Goal: Task Accomplishment & Management: Use online tool/utility

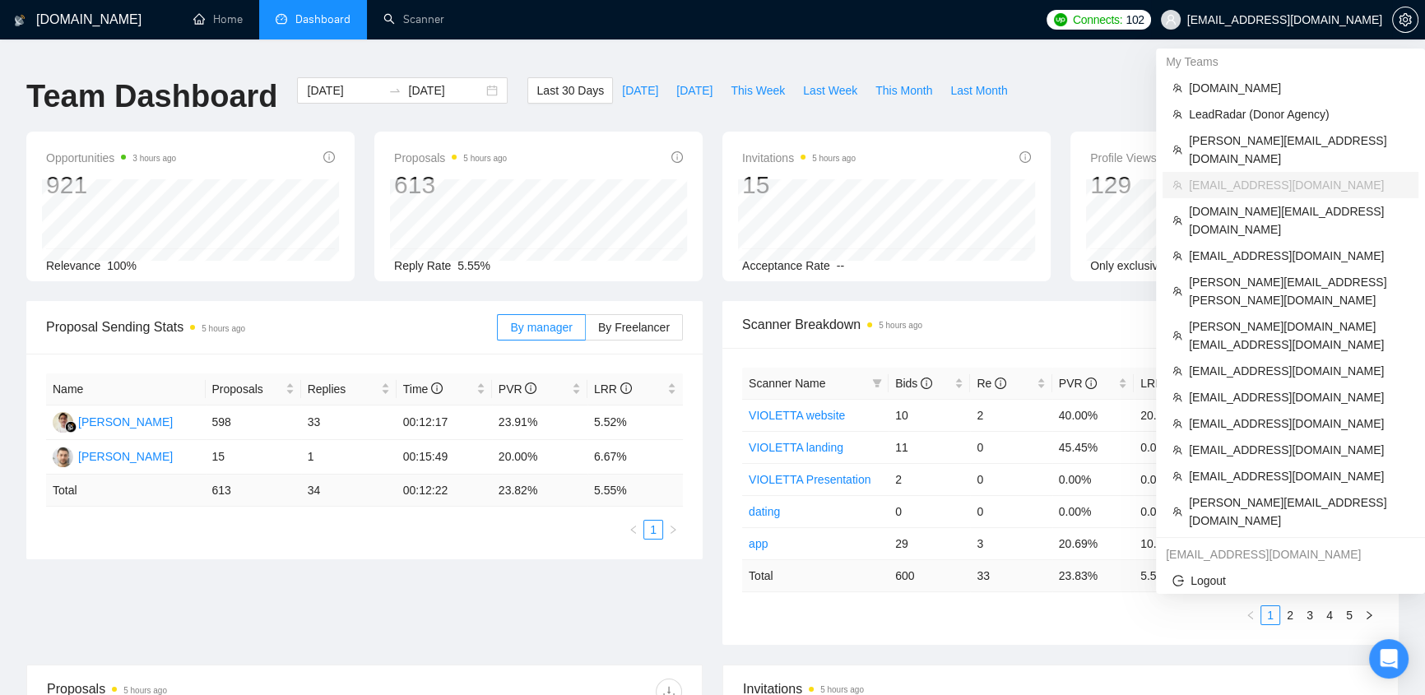
drag, startPoint x: 1354, startPoint y: 15, endPoint x: 1342, endPoint y: 24, distance: 14.7
click at [1354, 20] on span "[EMAIL_ADDRESS][DOMAIN_NAME]" at bounding box center [1285, 20] width 195 height 0
click at [1255, 86] on span "[DOMAIN_NAME]" at bounding box center [1299, 88] width 220 height 18
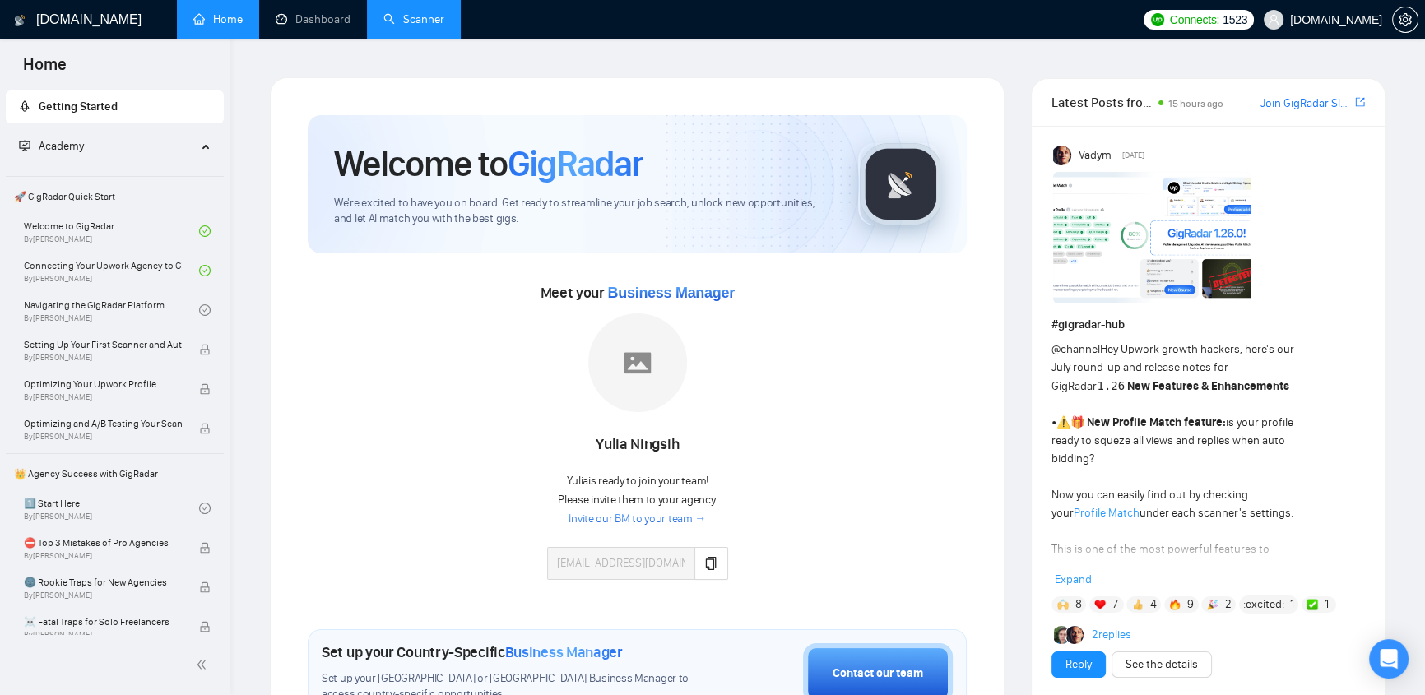
click at [423, 14] on link "Scanner" at bounding box center [413, 19] width 61 height 14
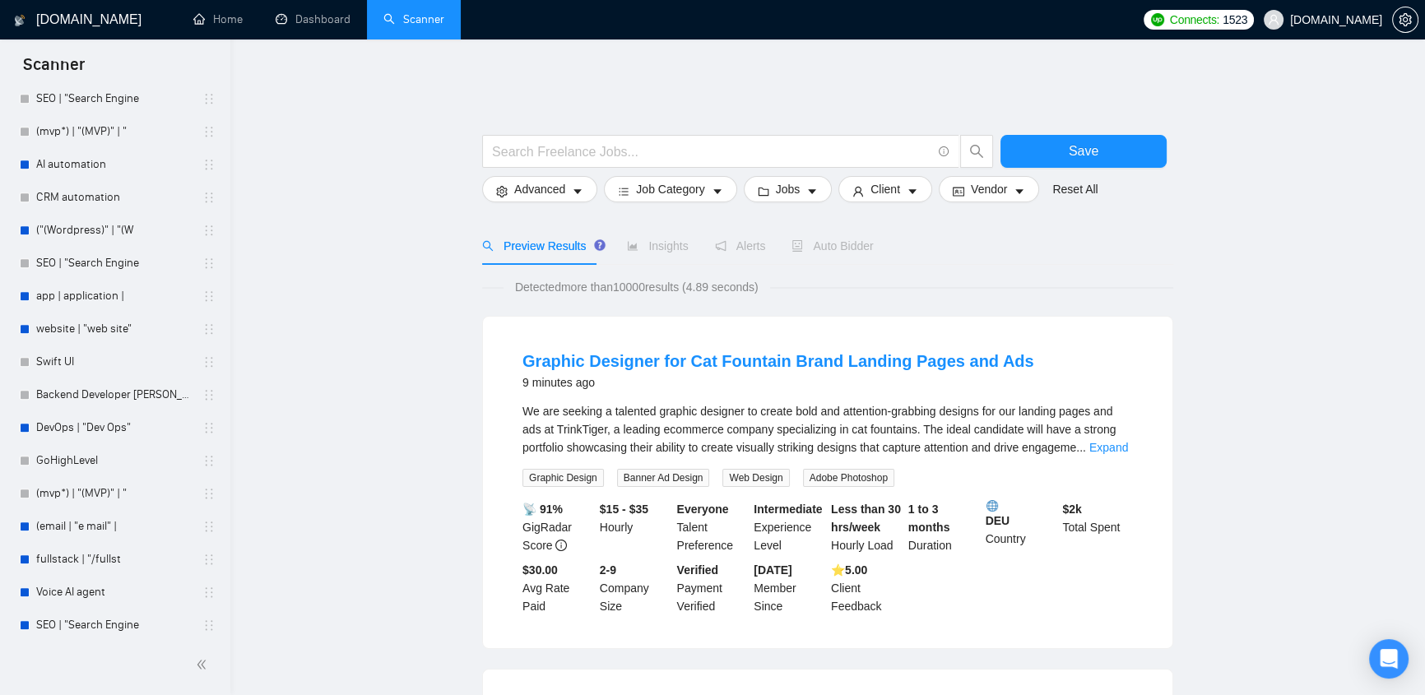
scroll to position [2444, 0]
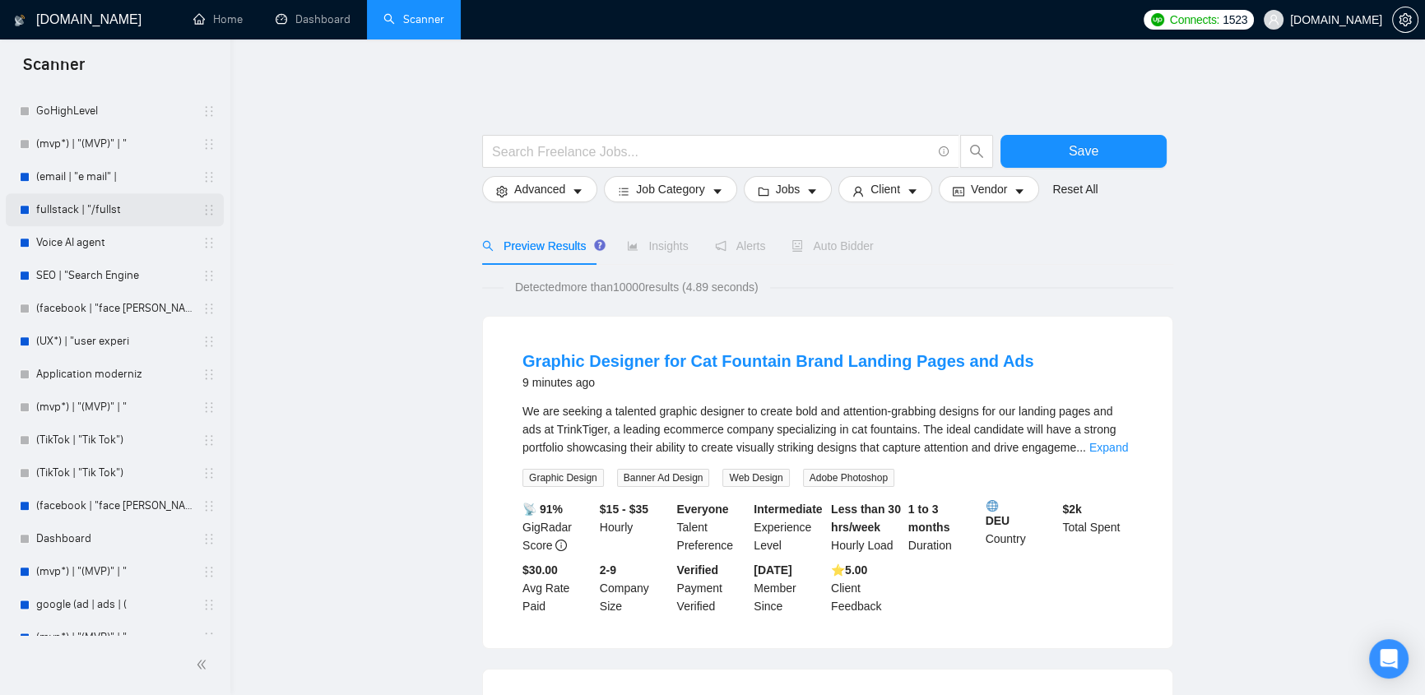
click at [49, 216] on link "fullstack | "/fullst" at bounding box center [114, 209] width 156 height 33
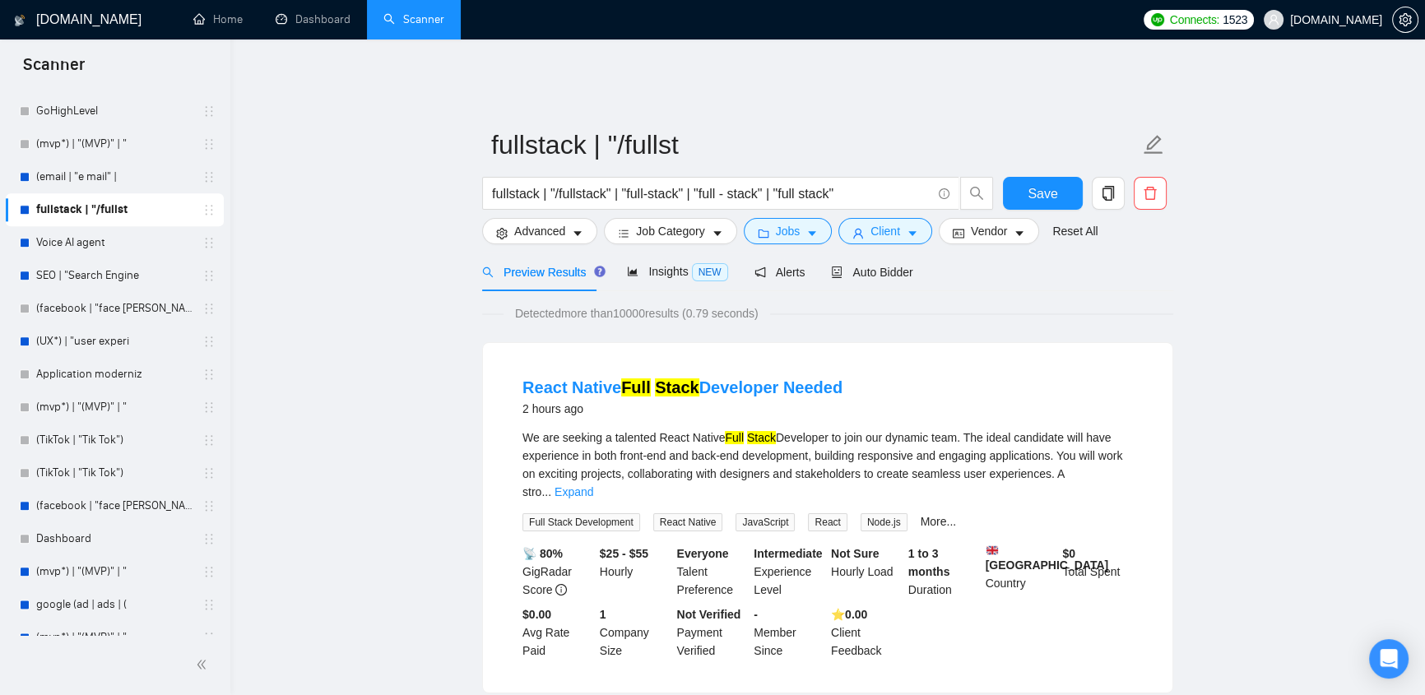
drag, startPoint x: 486, startPoint y: 179, endPoint x: 528, endPoint y: 164, distance: 44.8
click at [528, 164] on form "fullstack | "/fullst fullstack | "/fullstack" | "full-stack" | "full - stack" |…" at bounding box center [827, 186] width 691 height 134
drag, startPoint x: 558, startPoint y: 179, endPoint x: 607, endPoint y: 187, distance: 49.1
click at [607, 187] on input "fullstack | "/fullstack" | "full-stack" | "full - stack" | "full stack"" at bounding box center [711, 194] width 439 height 21
drag, startPoint x: 630, startPoint y: 181, endPoint x: 677, endPoint y: 186, distance: 48.0
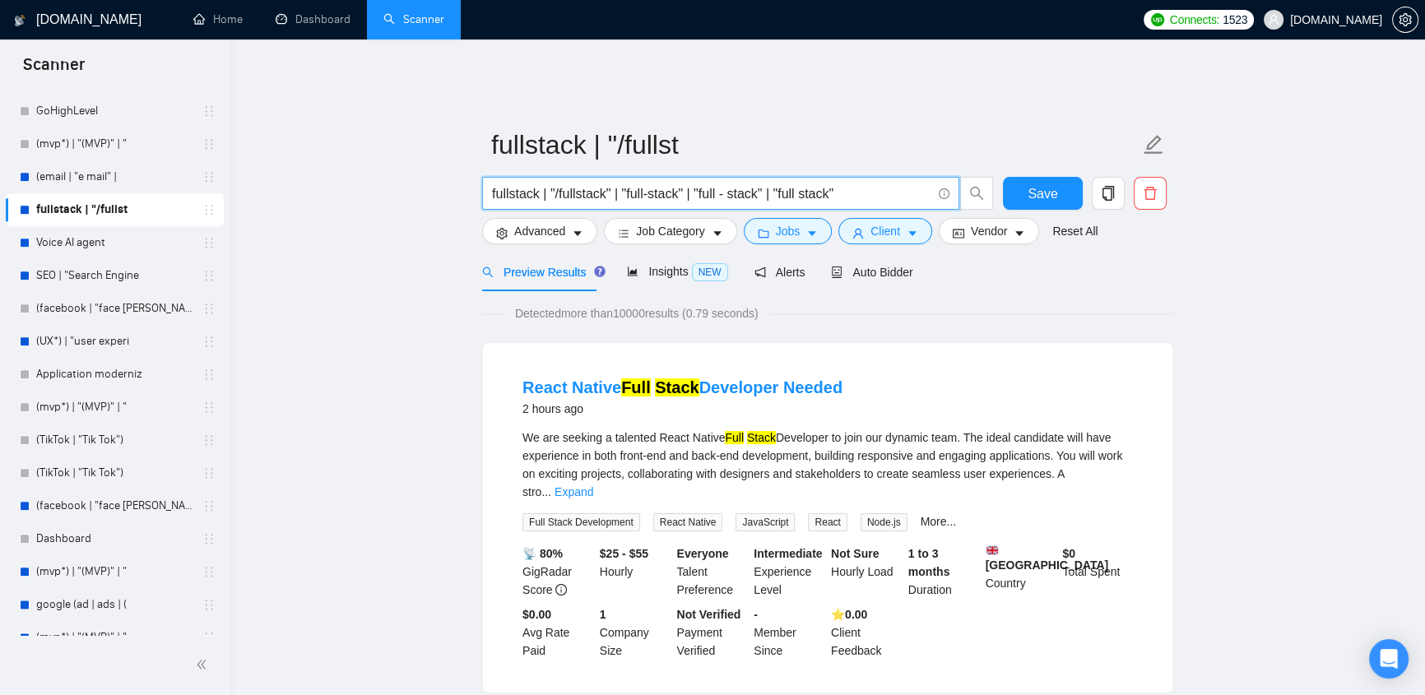
click at [677, 186] on input "fullstack | "/fullstack" | "full-stack" | "full - stack" | "full stack"" at bounding box center [711, 194] width 439 height 21
drag, startPoint x: 701, startPoint y: 182, endPoint x: 760, endPoint y: 188, distance: 58.8
click at [760, 188] on input "fullstack | "/fullstack" | "full-stack" | "full - stack" | "full stack"" at bounding box center [711, 194] width 439 height 21
click at [780, 184] on input "fullstack | "/fullstack" | "full-stack" | "full - stack" | "full stack"" at bounding box center [711, 194] width 439 height 21
click at [576, 232] on icon "caret-down" at bounding box center [578, 234] width 8 height 5
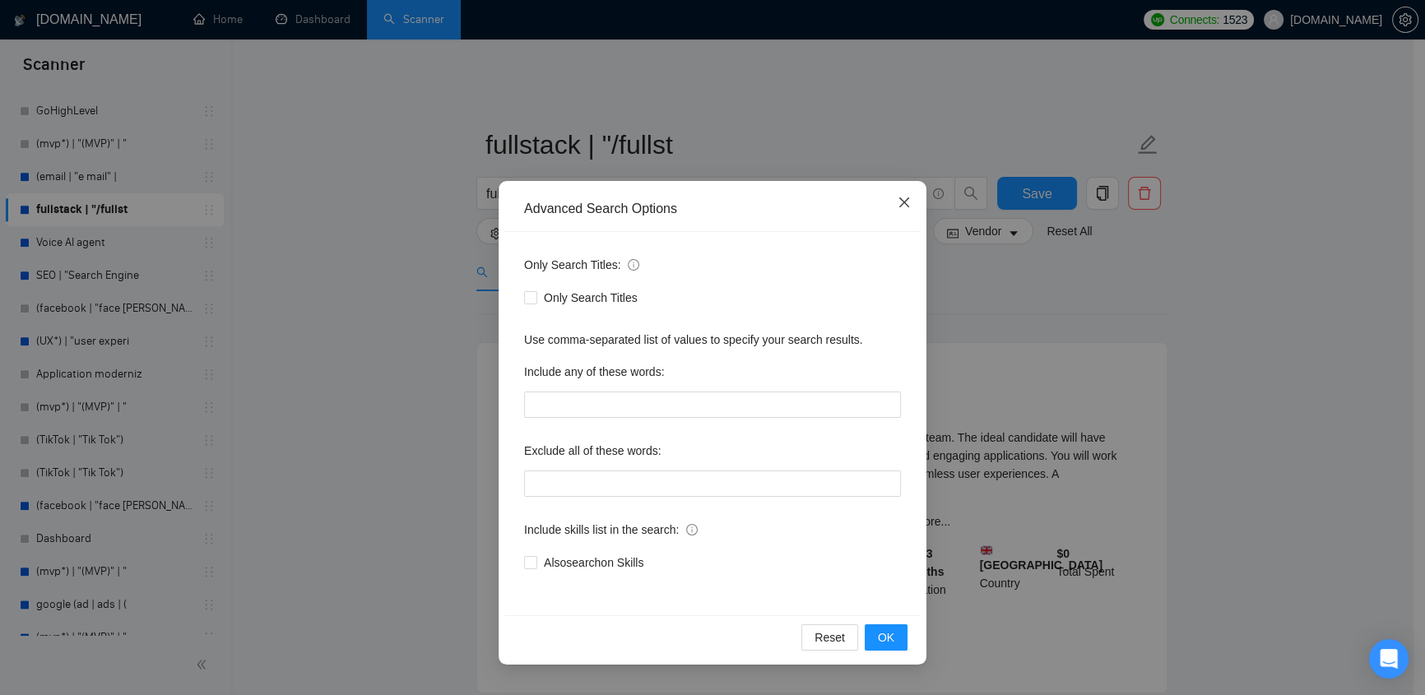
click at [904, 198] on icon "close" at bounding box center [904, 202] width 13 height 13
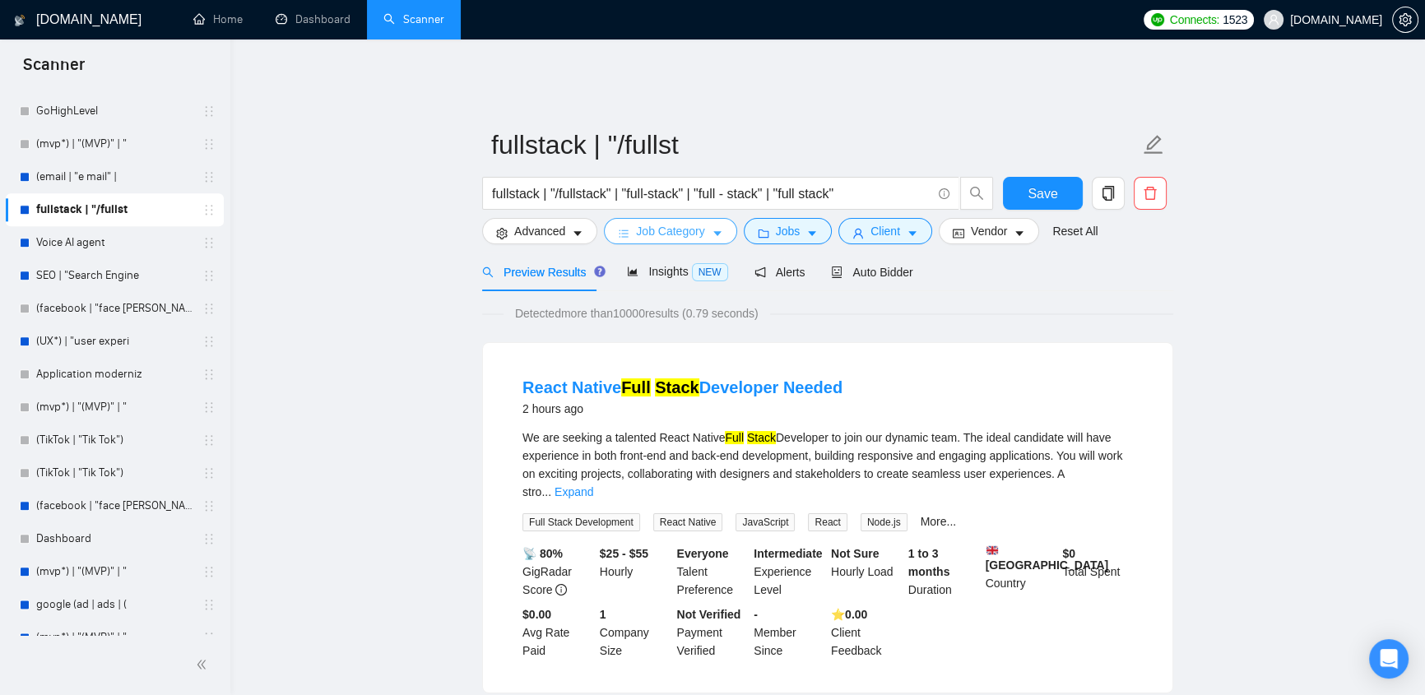
click at [688, 230] on button "Job Category" at bounding box center [670, 231] width 132 height 26
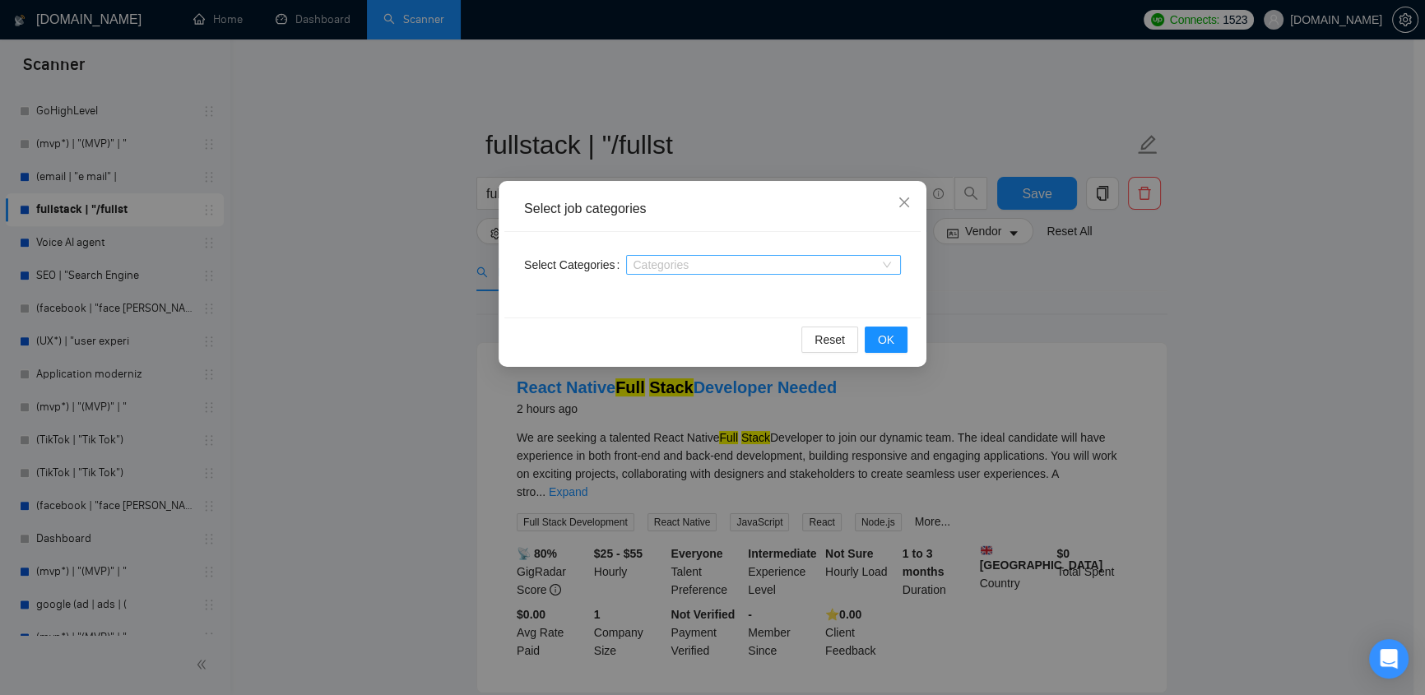
click at [695, 265] on div at bounding box center [755, 264] width 250 height 13
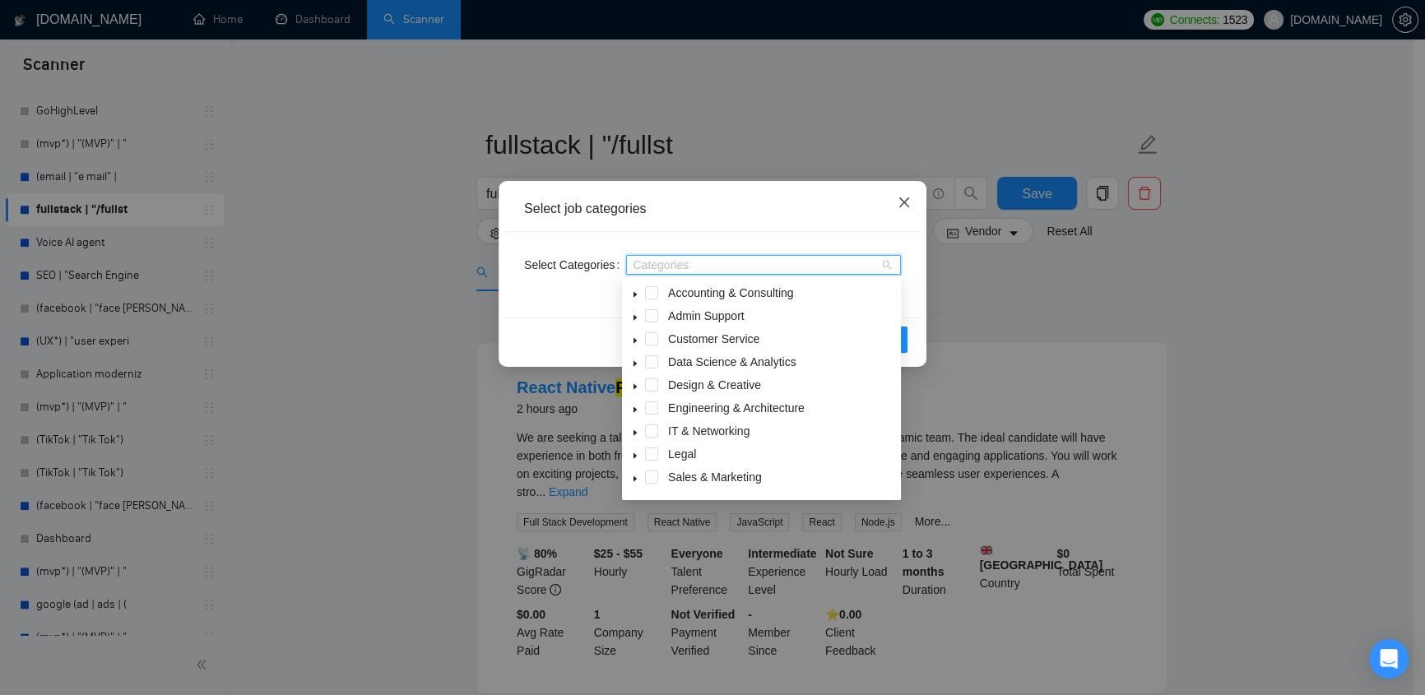
click at [907, 203] on icon "close" at bounding box center [904, 202] width 13 height 13
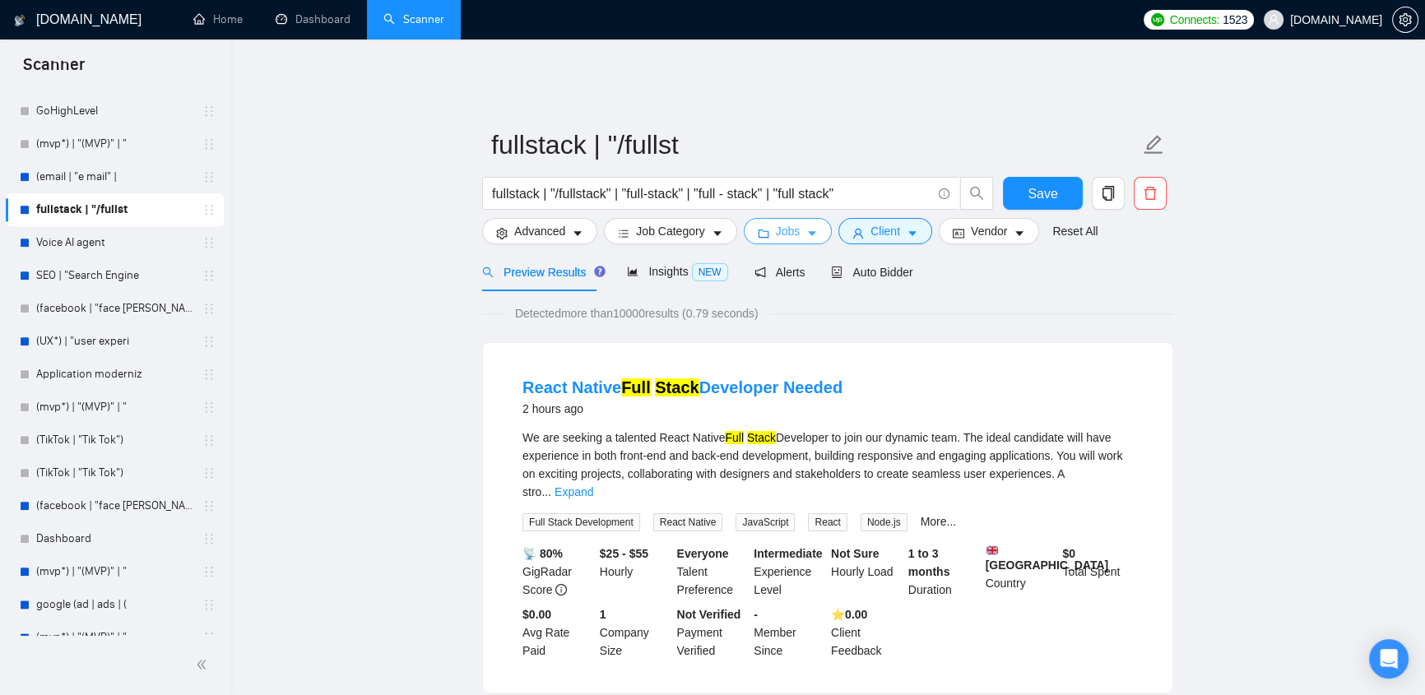
click at [792, 226] on span "Jobs" at bounding box center [788, 231] width 25 height 18
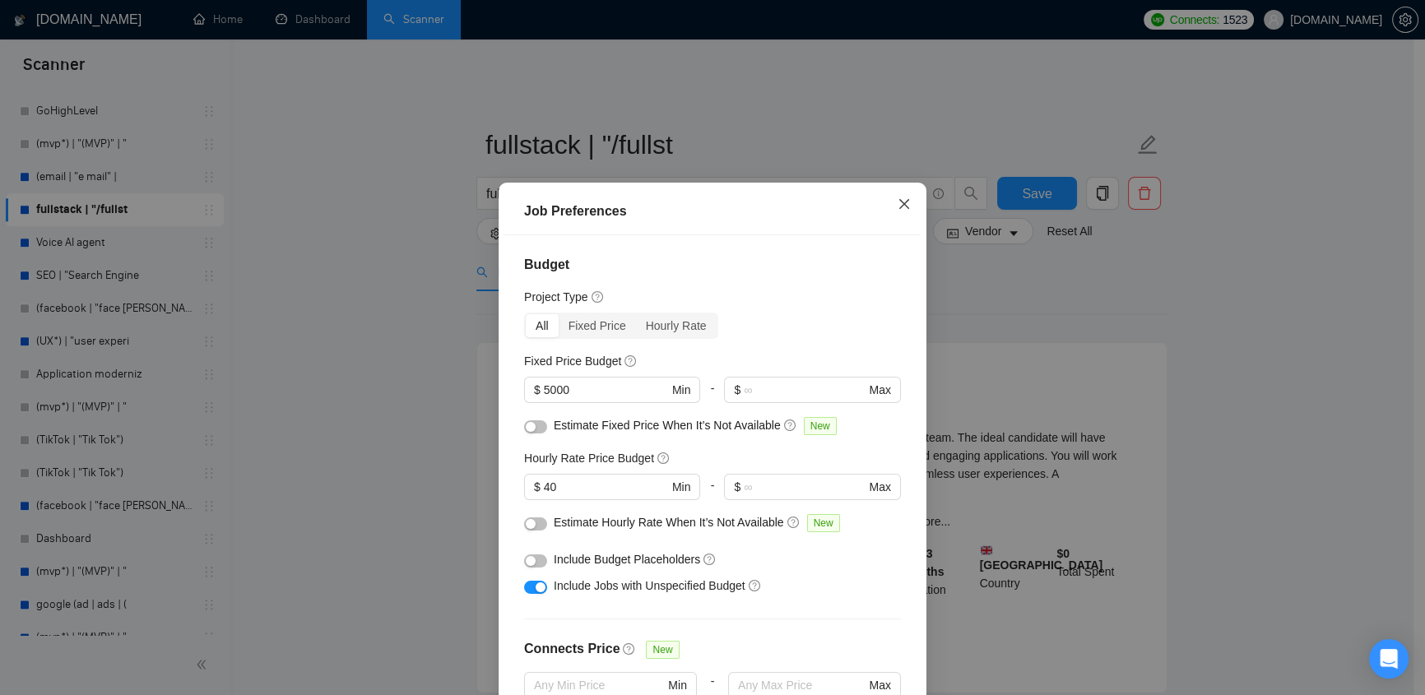
click at [898, 205] on icon "close" at bounding box center [904, 204] width 13 height 13
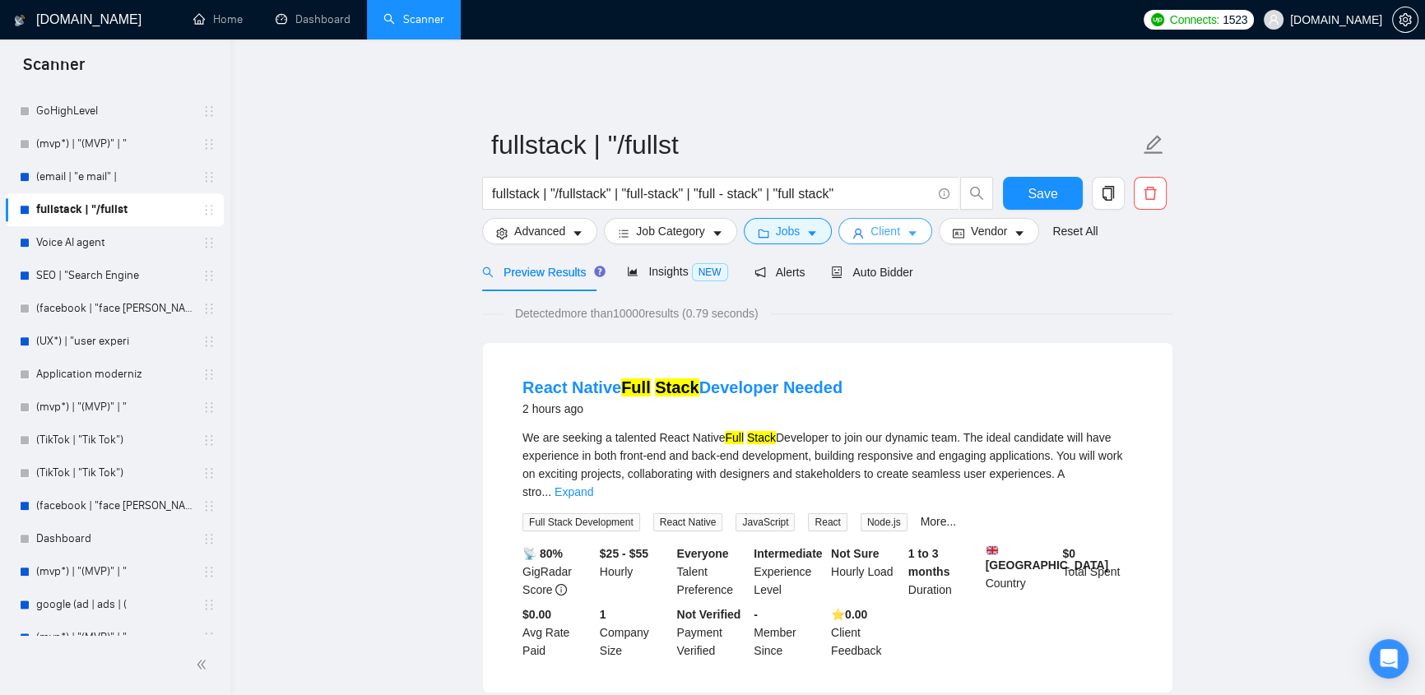
click at [875, 223] on span "Client" at bounding box center [886, 231] width 30 height 18
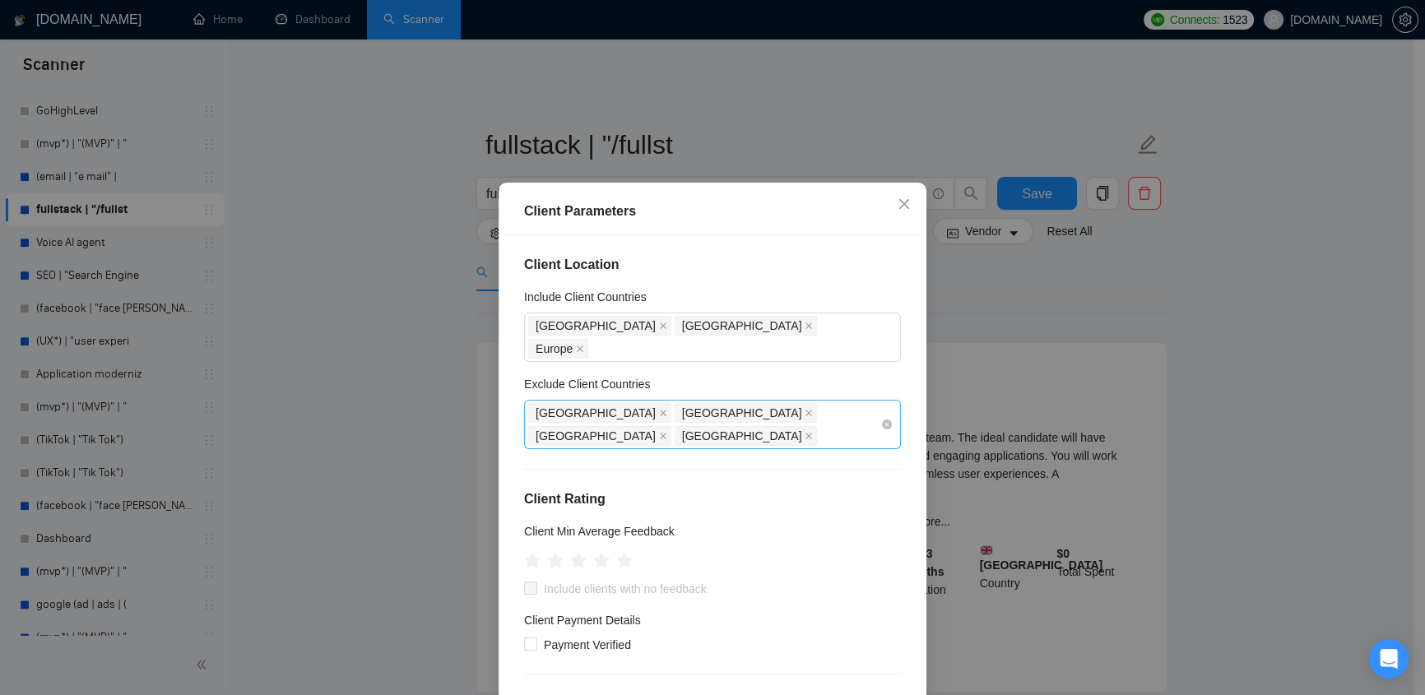
click at [789, 402] on div "[GEOGRAPHIC_DATA] [GEOGRAPHIC_DATA] [GEOGRAPHIC_DATA] [GEOGRAPHIC_DATA]" at bounding box center [704, 425] width 352 height 46
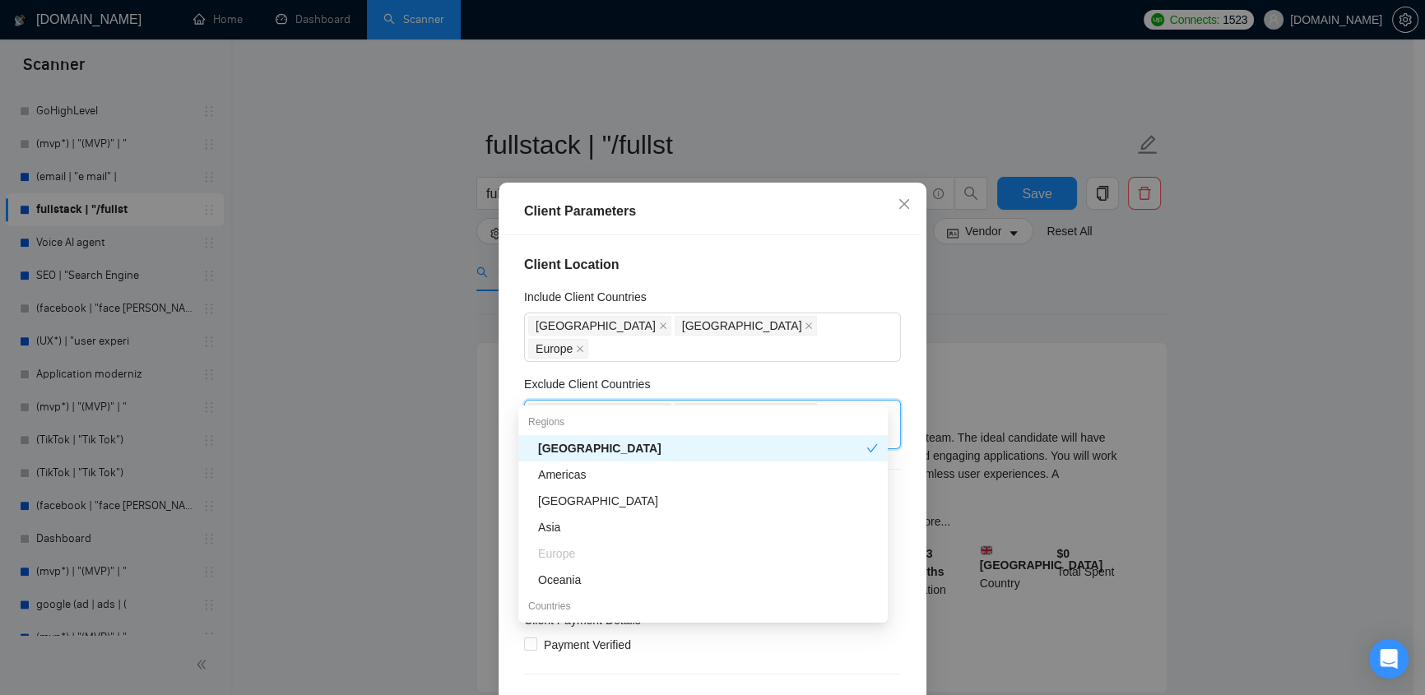
click at [821, 375] on div "Exclude Client Countries" at bounding box center [712, 387] width 377 height 25
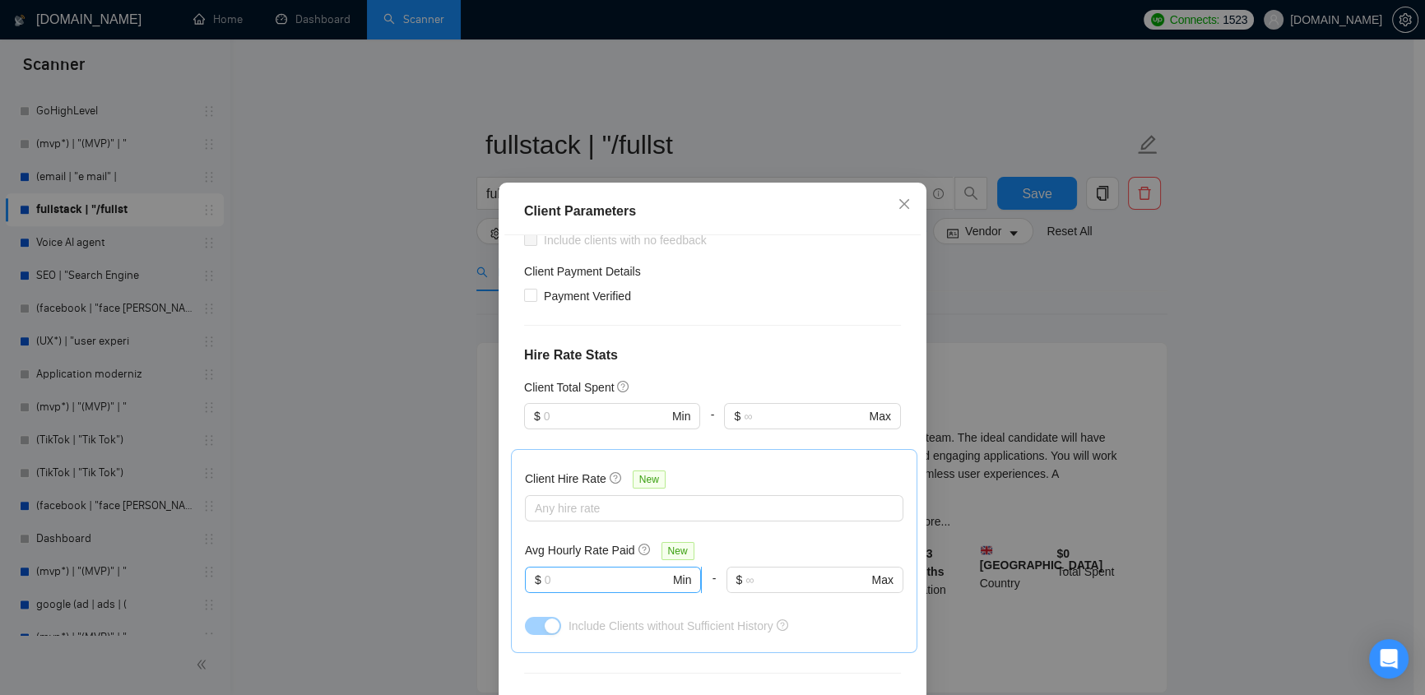
scroll to position [539, 0]
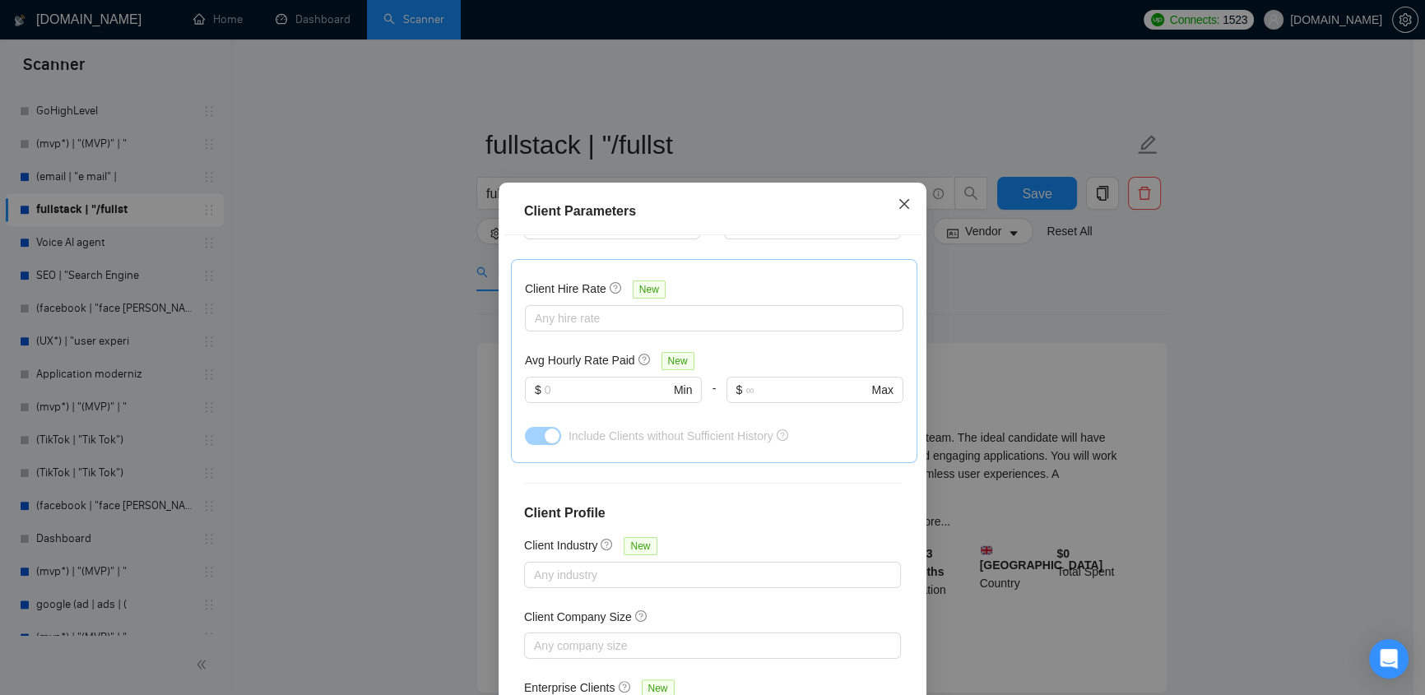
click at [898, 203] on icon "close" at bounding box center [904, 204] width 13 height 13
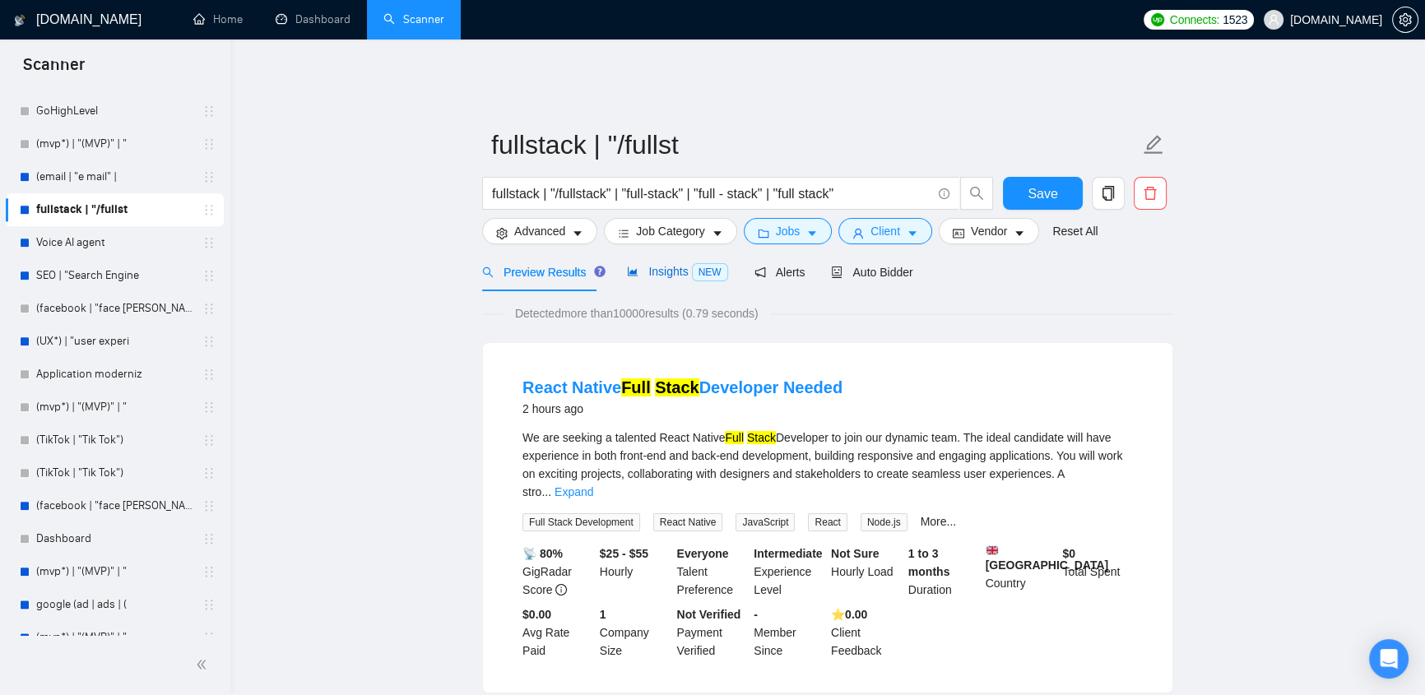
click at [653, 265] on span "Insights NEW" at bounding box center [677, 271] width 100 height 13
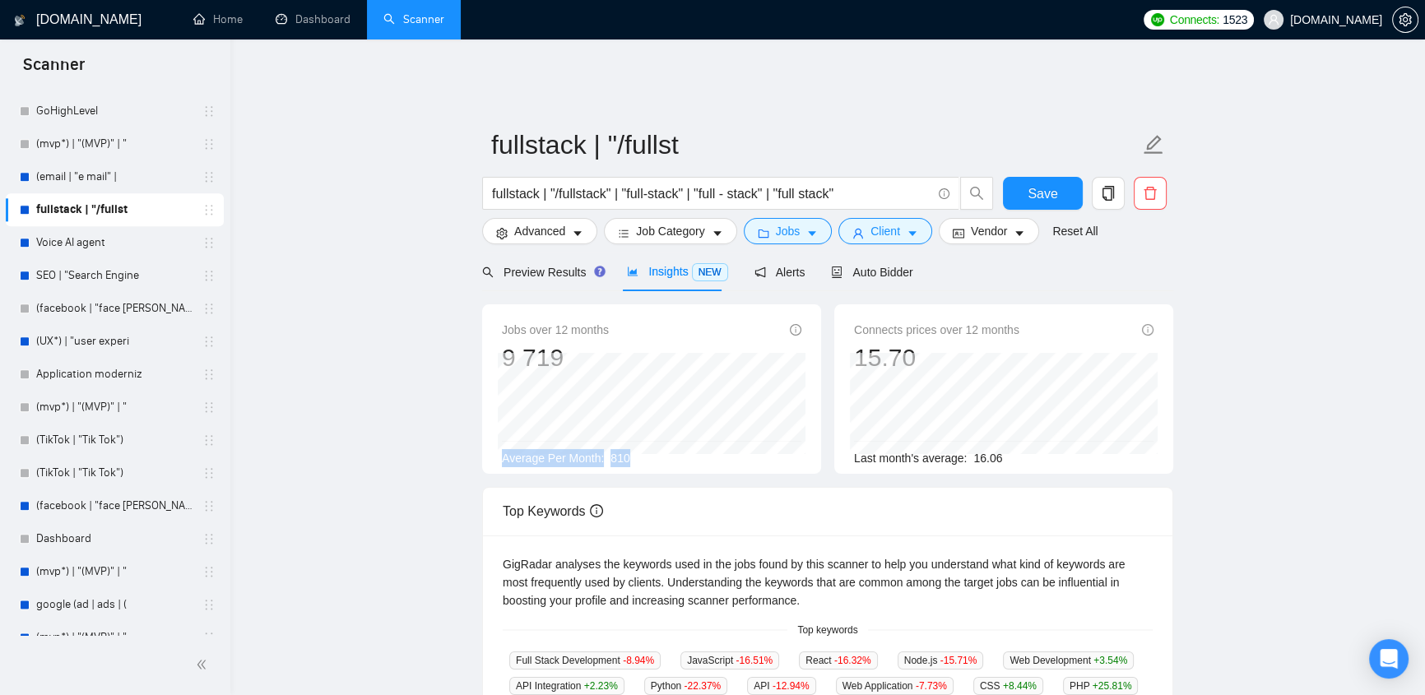
click at [538, 432] on div "Jobs over 12 months 9 719 [DATE] 723 Average Per Month: 810" at bounding box center [652, 394] width 300 height 146
click at [634, 449] on div "Average Per Month: 810" at bounding box center [652, 458] width 300 height 18
drag, startPoint x: 634, startPoint y: 444, endPoint x: 616, endPoint y: 446, distance: 17.4
click at [616, 449] on div "Average Per Month: 810" at bounding box center [652, 458] width 300 height 18
drag, startPoint x: 491, startPoint y: 180, endPoint x: 842, endPoint y: 181, distance: 350.6
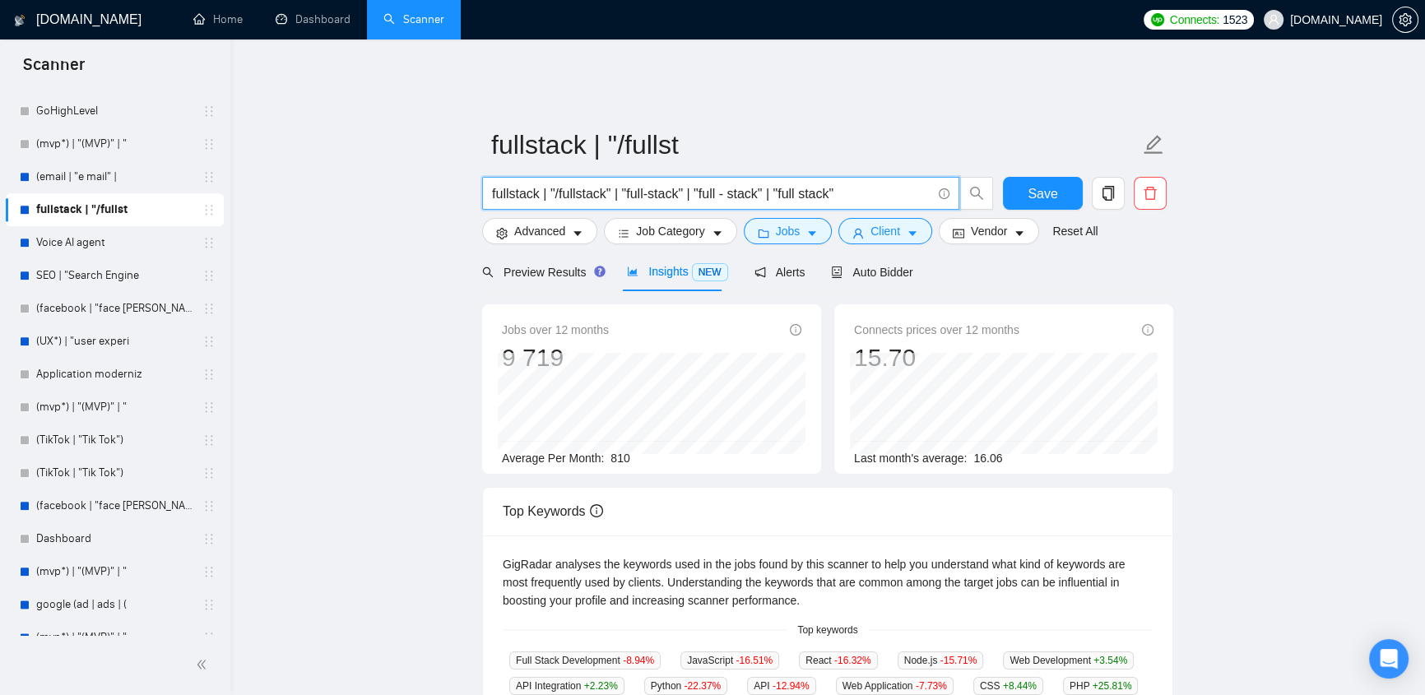
click at [842, 184] on input "fullstack | "/fullstack" | "full-stack" | "full - stack" | "full stack"" at bounding box center [711, 194] width 439 height 21
click at [885, 266] on span "Auto Bidder" at bounding box center [871, 272] width 81 height 13
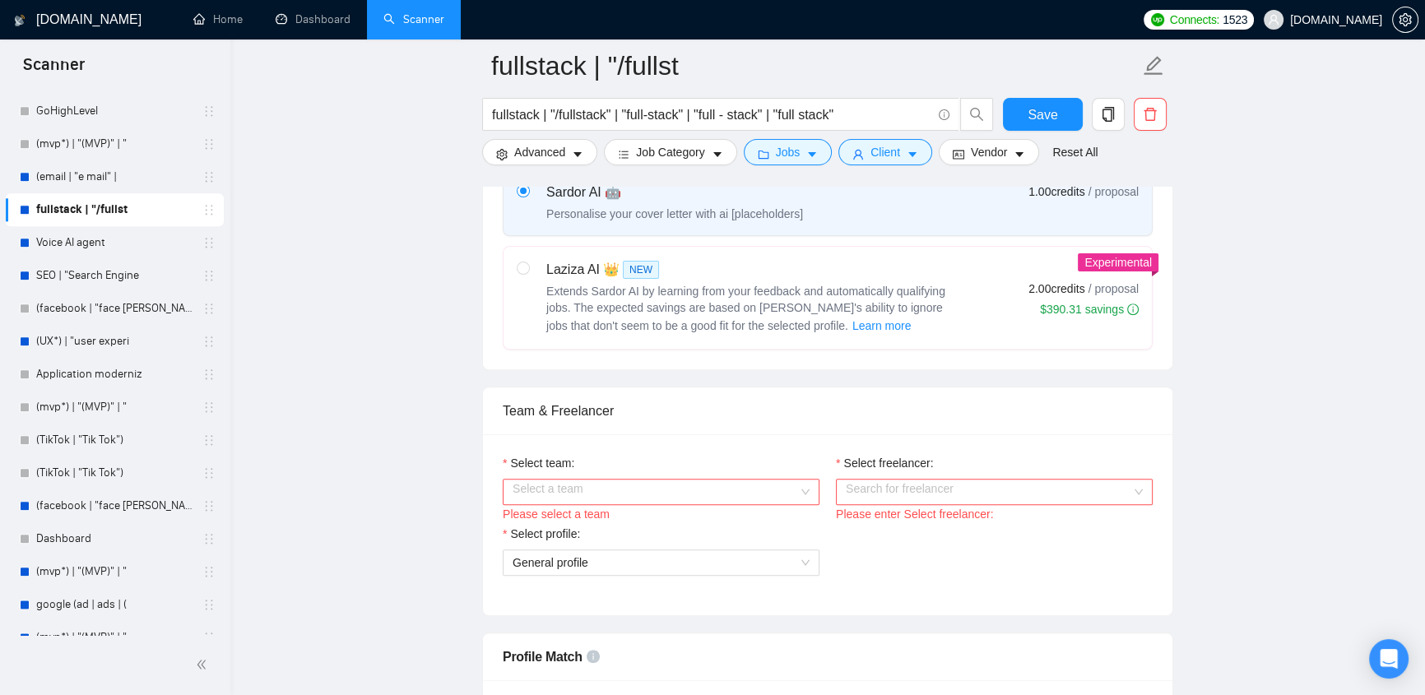
scroll to position [872, 0]
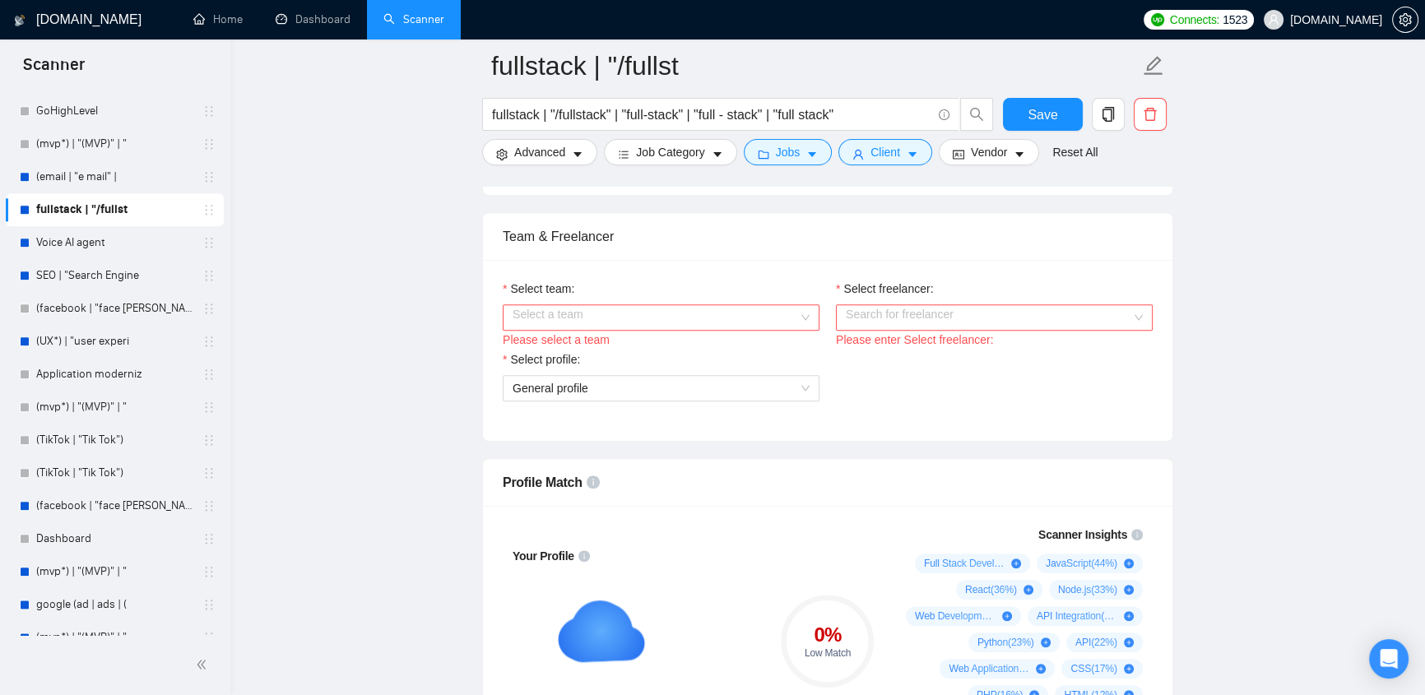
click at [753, 313] on input "Select team:" at bounding box center [656, 317] width 286 height 25
click at [946, 305] on input "Select freelancer:" at bounding box center [989, 317] width 286 height 25
click at [749, 351] on div "Select profile:" at bounding box center [661, 363] width 317 height 25
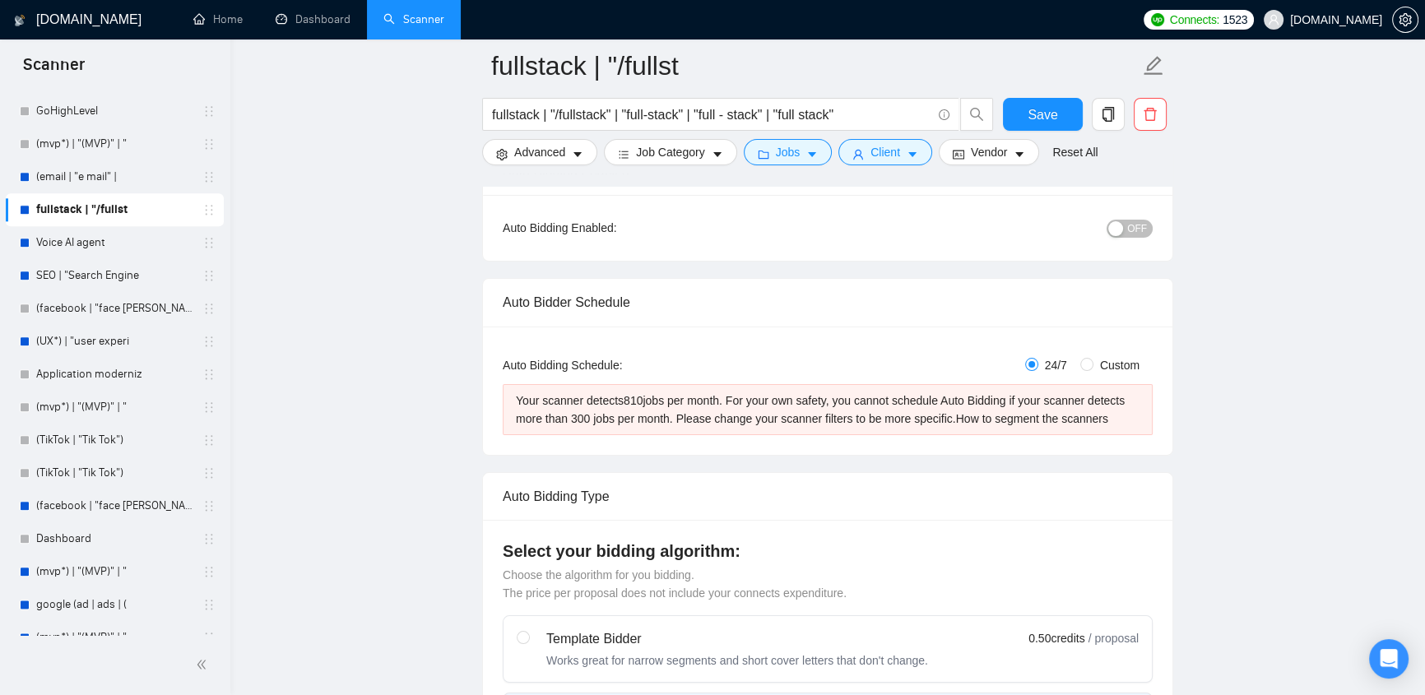
scroll to position [523, 0]
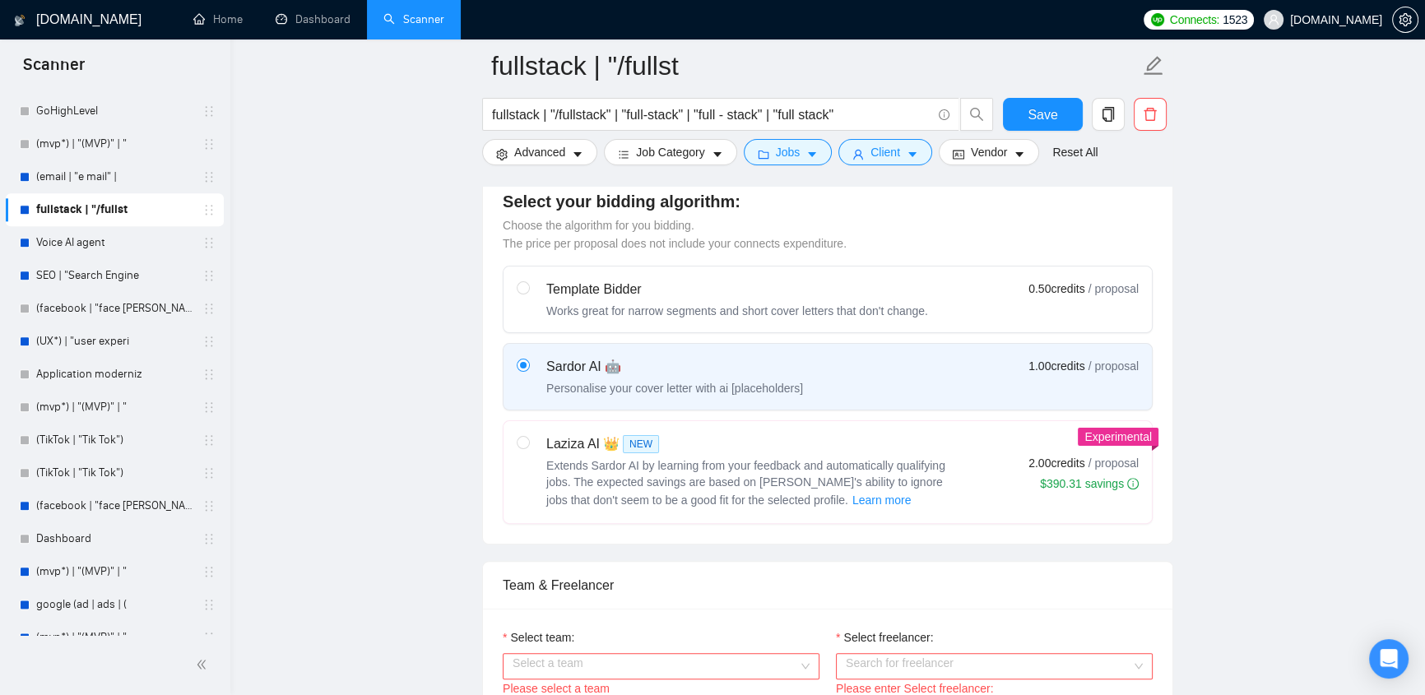
click at [614, 463] on span "Extends Sardor AI by learning from your feedback and automatically qualifying j…" at bounding box center [745, 483] width 399 height 48
click at [528, 448] on input "radio" at bounding box center [523, 442] width 12 height 12
radio input "true"
radio input "false"
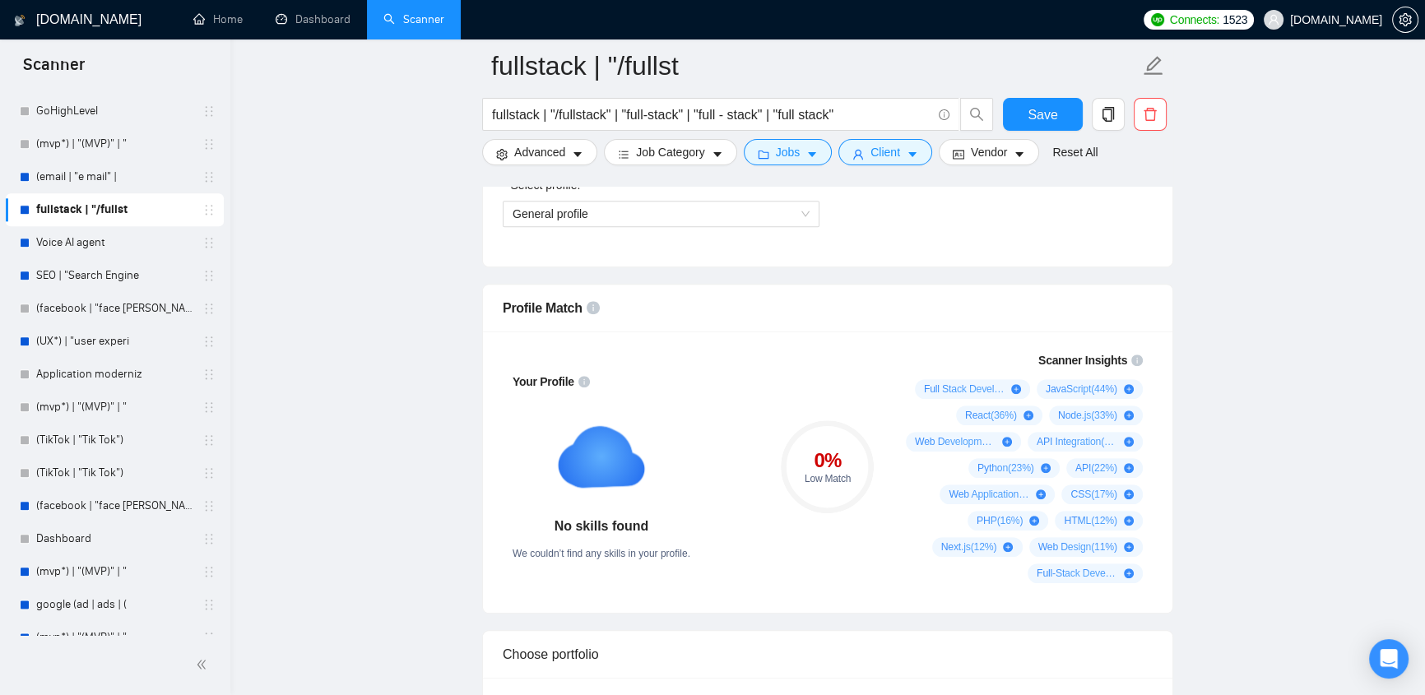
scroll to position [1397, 0]
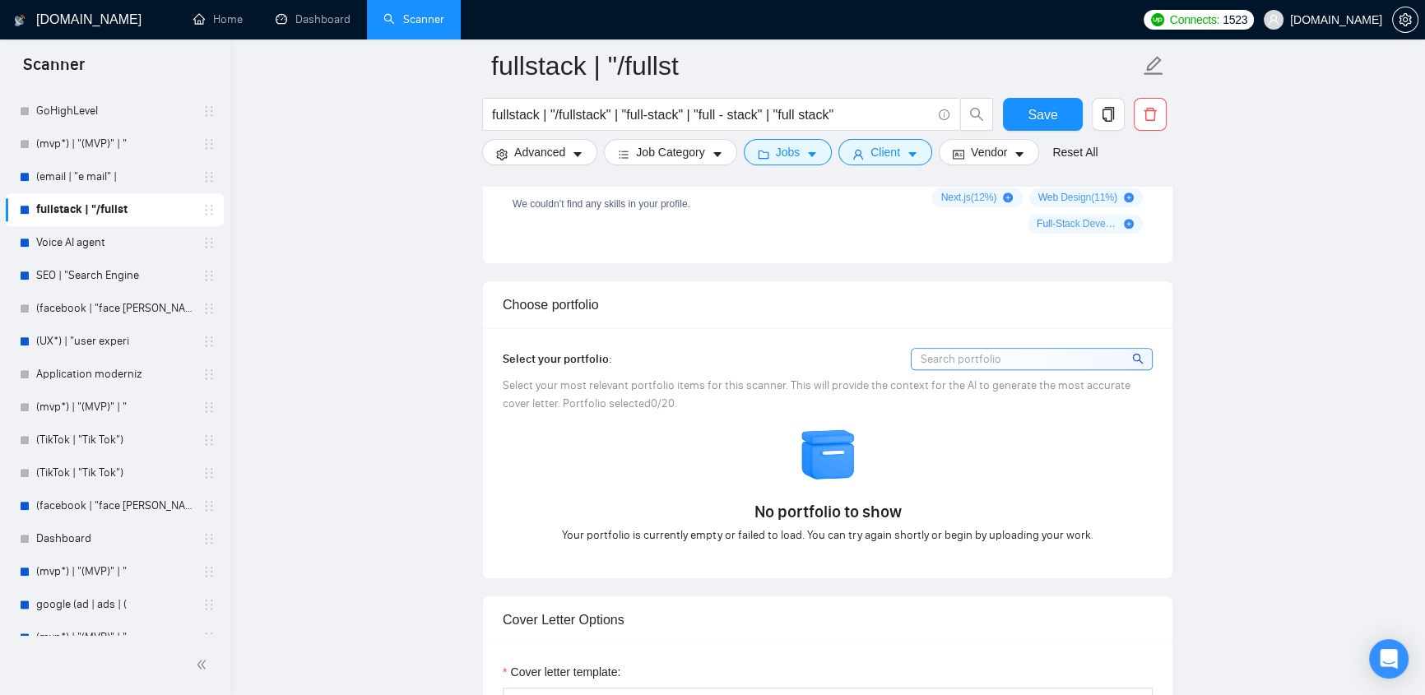
click at [594, 463] on div "No portfolio to show Your portfolio is currently empty or failed to load. You c…" at bounding box center [828, 485] width 660 height 119
click at [666, 461] on div "No portfolio to show Your portfolio is currently empty or failed to load. You c…" at bounding box center [828, 485] width 660 height 119
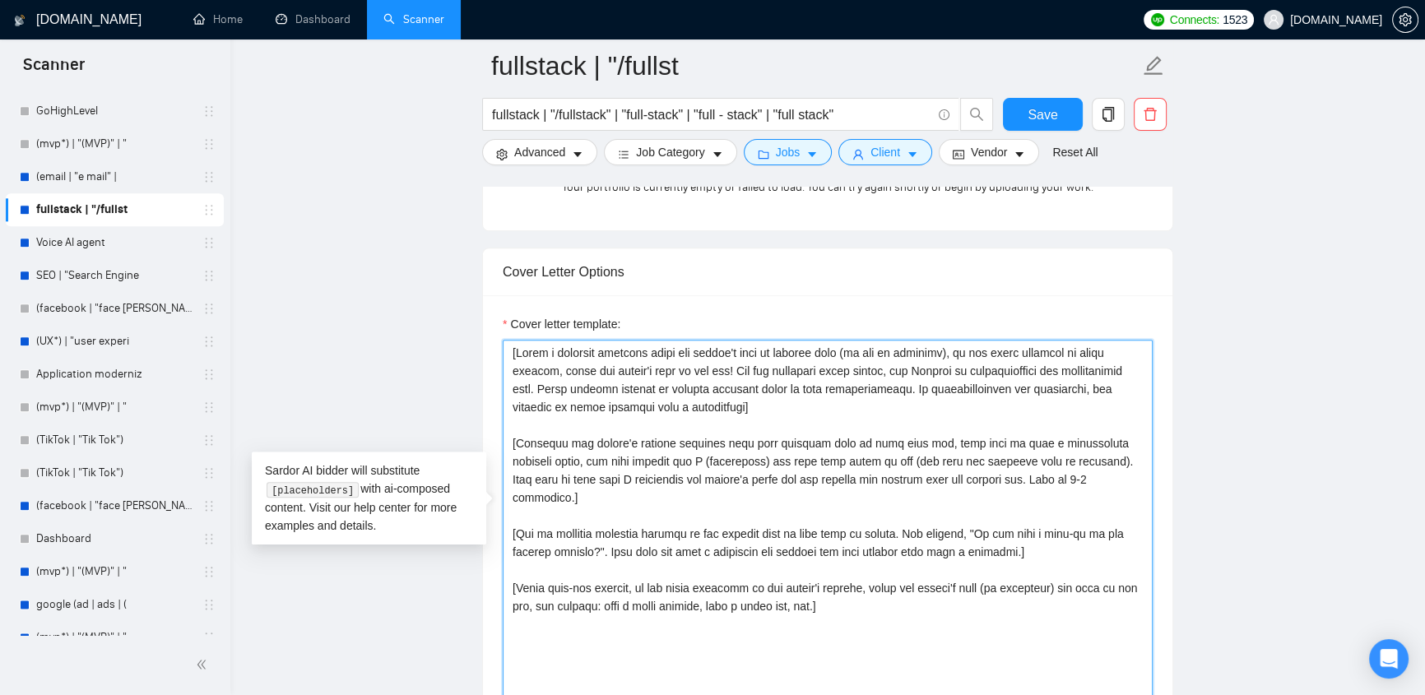
drag, startPoint x: 506, startPoint y: 341, endPoint x: 895, endPoint y: 588, distance: 461.4
click at [895, 588] on textarea "Cover letter template:" at bounding box center [828, 525] width 650 height 370
click at [853, 574] on textarea "Cover letter template:" at bounding box center [828, 525] width 650 height 370
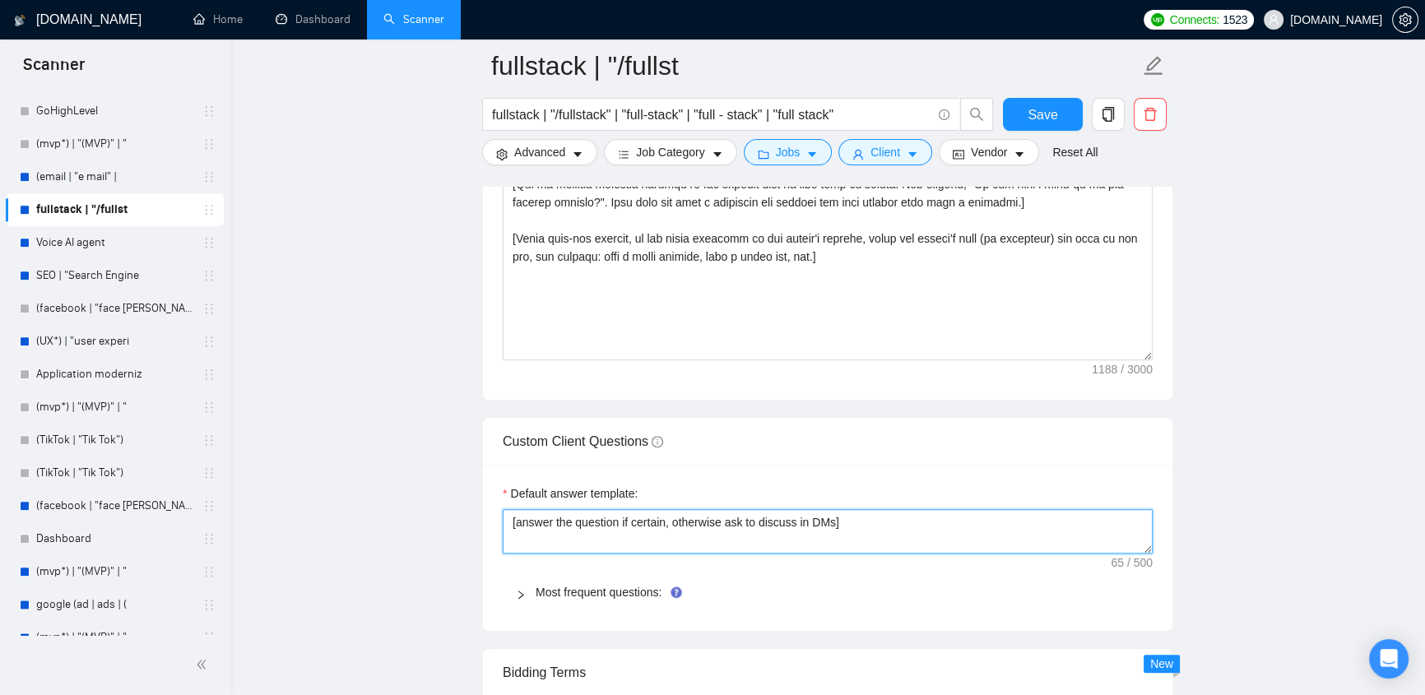
drag, startPoint x: 858, startPoint y: 516, endPoint x: 504, endPoint y: 486, distance: 355.1
click at [504, 486] on div "Default answer template: [answer the question if certain, otherwise ask to disc…" at bounding box center [828, 519] width 650 height 69
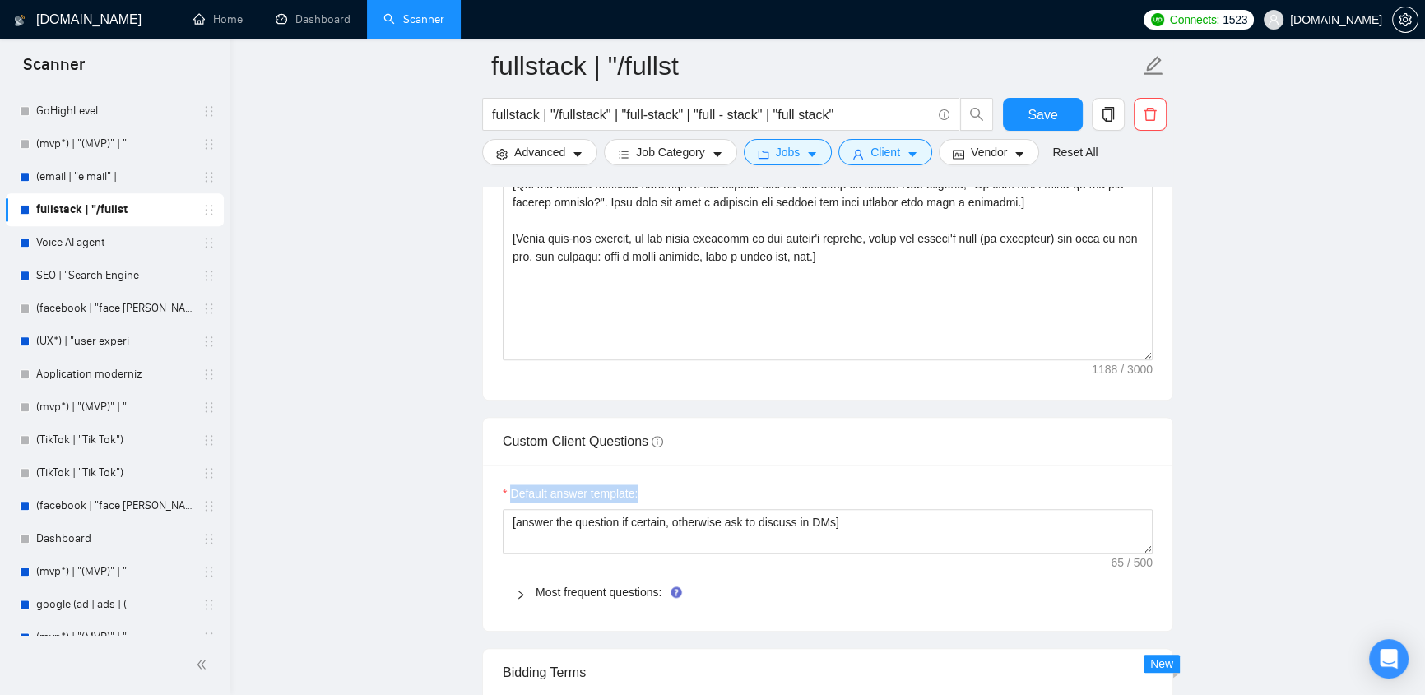
drag, startPoint x: 507, startPoint y: 477, endPoint x: 712, endPoint y: 476, distance: 204.9
click at [712, 485] on div "Default answer template:" at bounding box center [828, 497] width 650 height 25
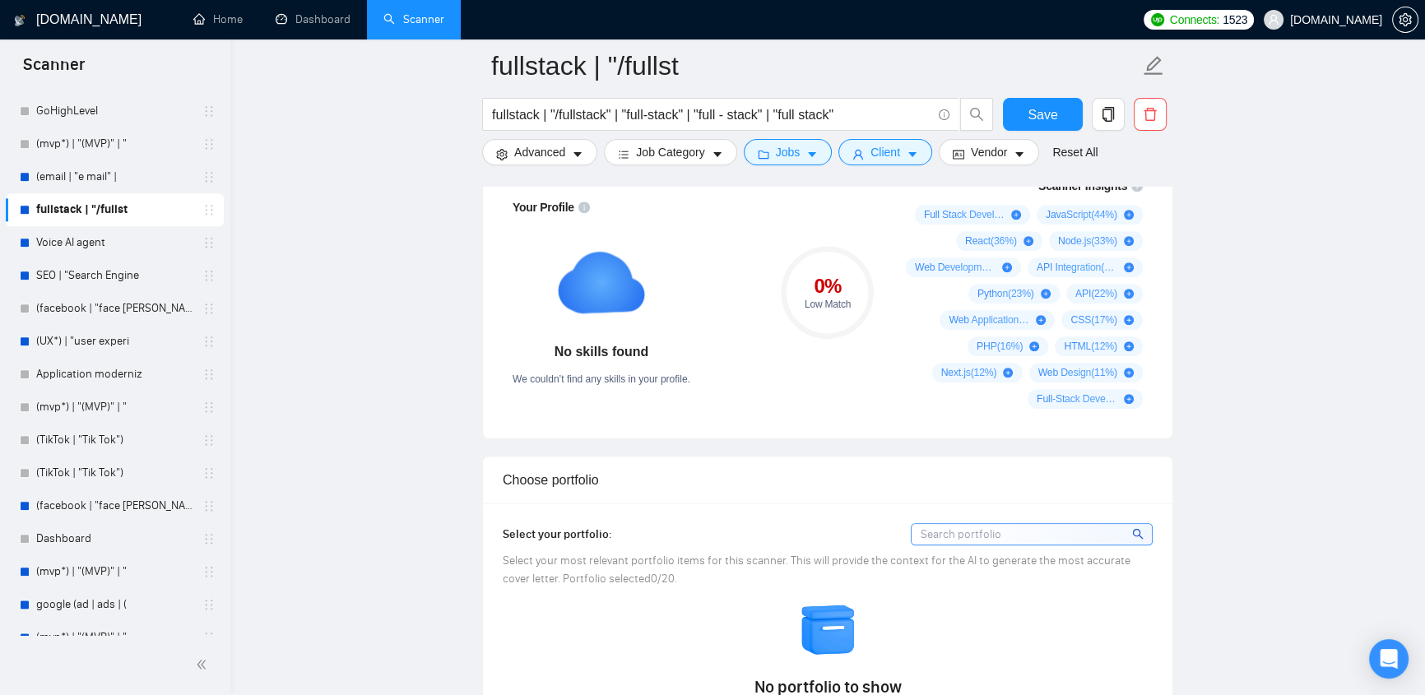
scroll to position [523, 0]
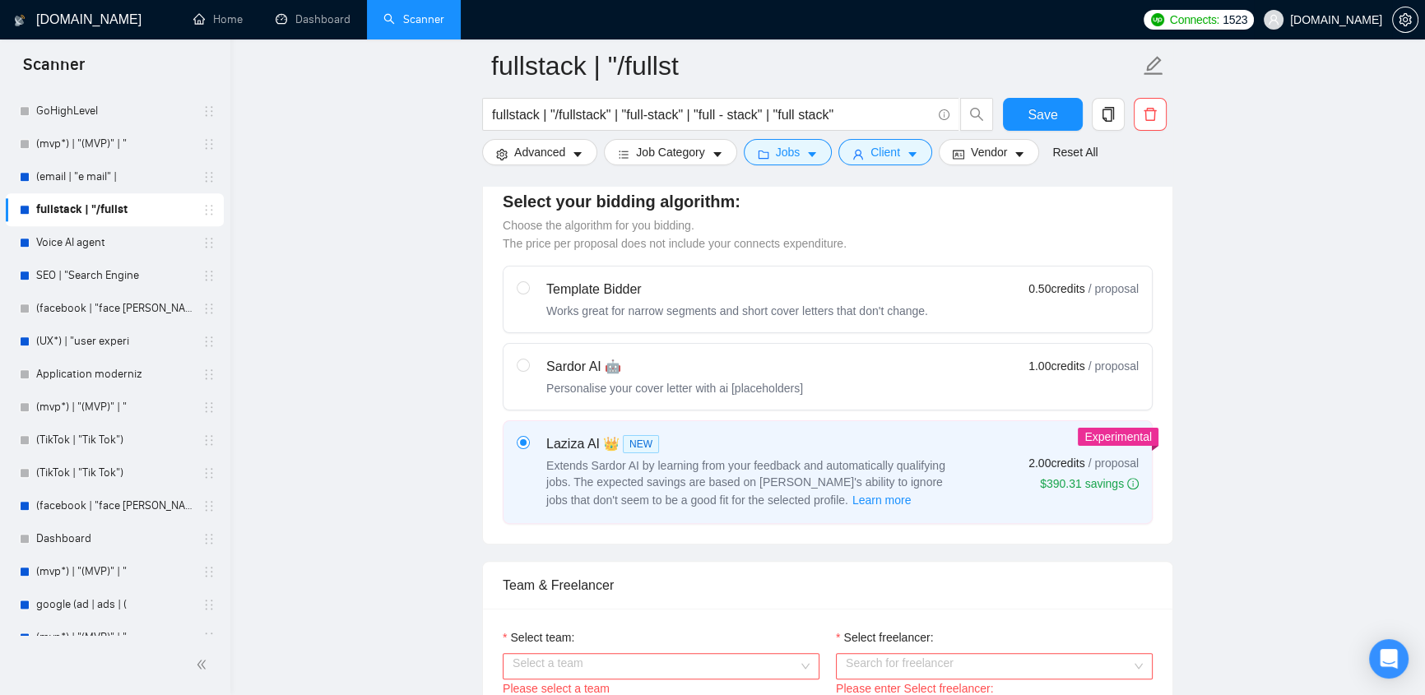
click at [1333, 31] on span "[DOMAIN_NAME]" at bounding box center [1323, 19] width 138 height 53
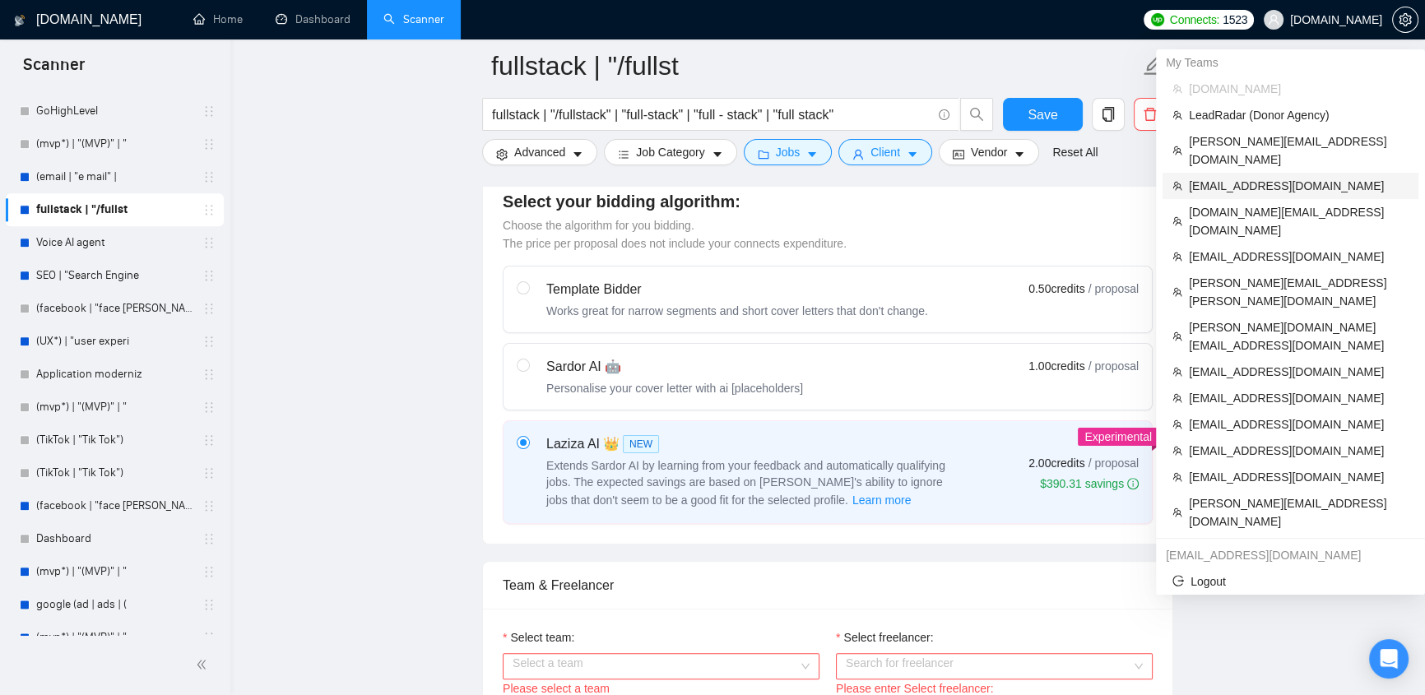
click at [1285, 177] on span "[EMAIL_ADDRESS][DOMAIN_NAME]" at bounding box center [1299, 186] width 220 height 18
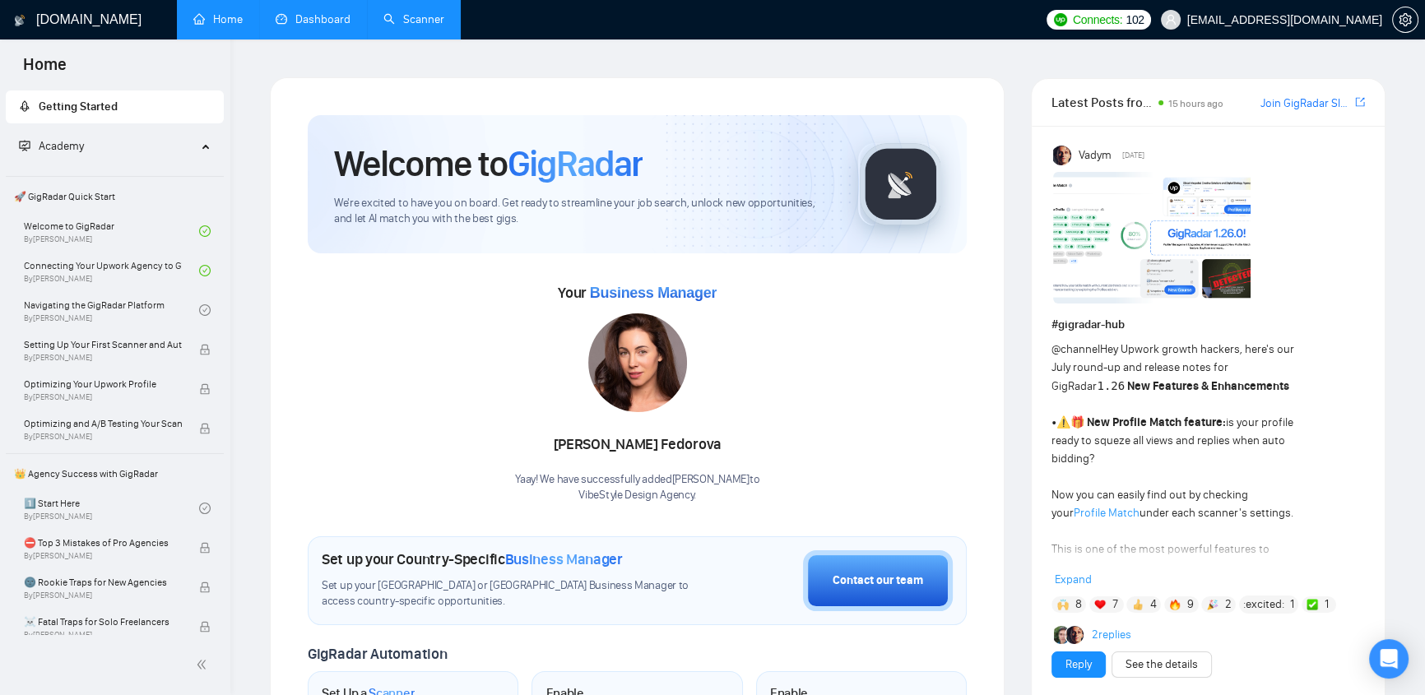
click at [332, 21] on link "Dashboard" at bounding box center [313, 19] width 75 height 14
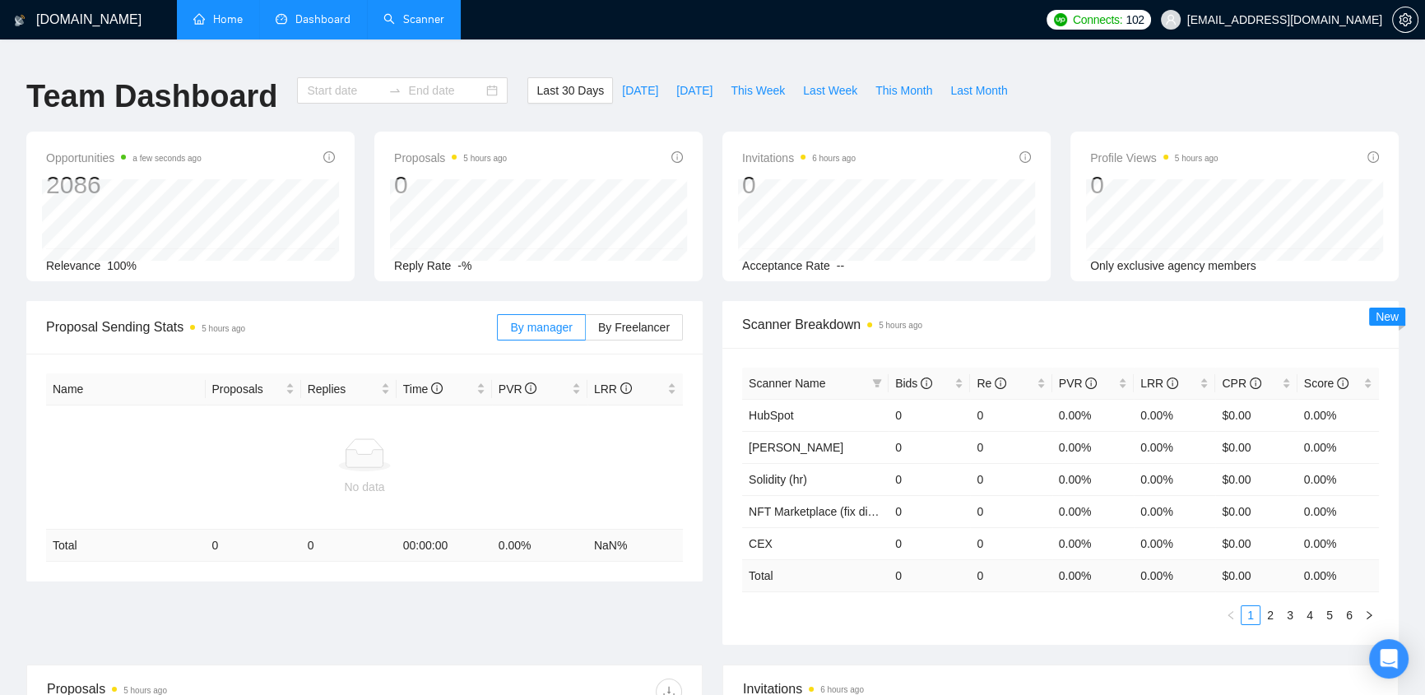
type input "[DATE]"
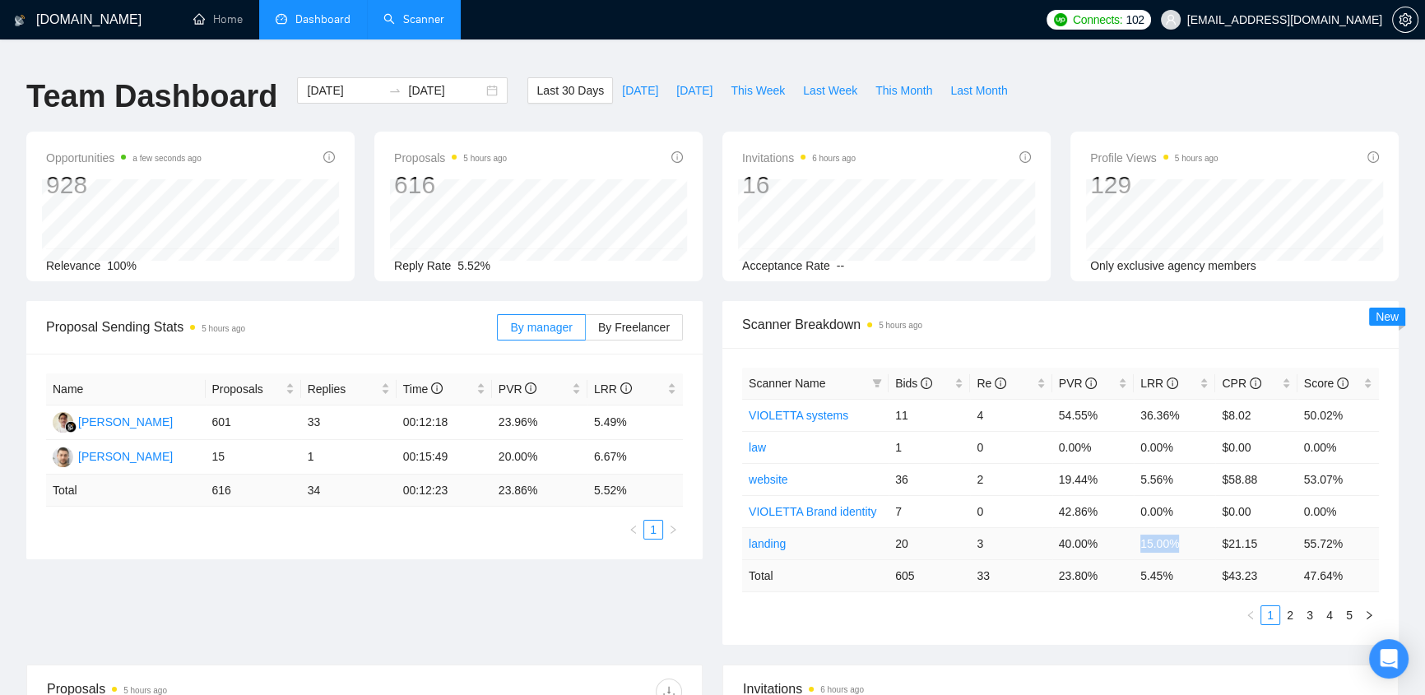
drag, startPoint x: 1143, startPoint y: 532, endPoint x: 1180, endPoint y: 523, distance: 38.1
click at [1180, 528] on td "15.00%" at bounding box center [1174, 544] width 81 height 32
drag, startPoint x: 1197, startPoint y: 411, endPoint x: 1137, endPoint y: 410, distance: 60.1
click at [1137, 410] on td "36.36%" at bounding box center [1174, 415] width 81 height 32
drag, startPoint x: 1184, startPoint y: 466, endPoint x: 1141, endPoint y: 458, distance: 43.4
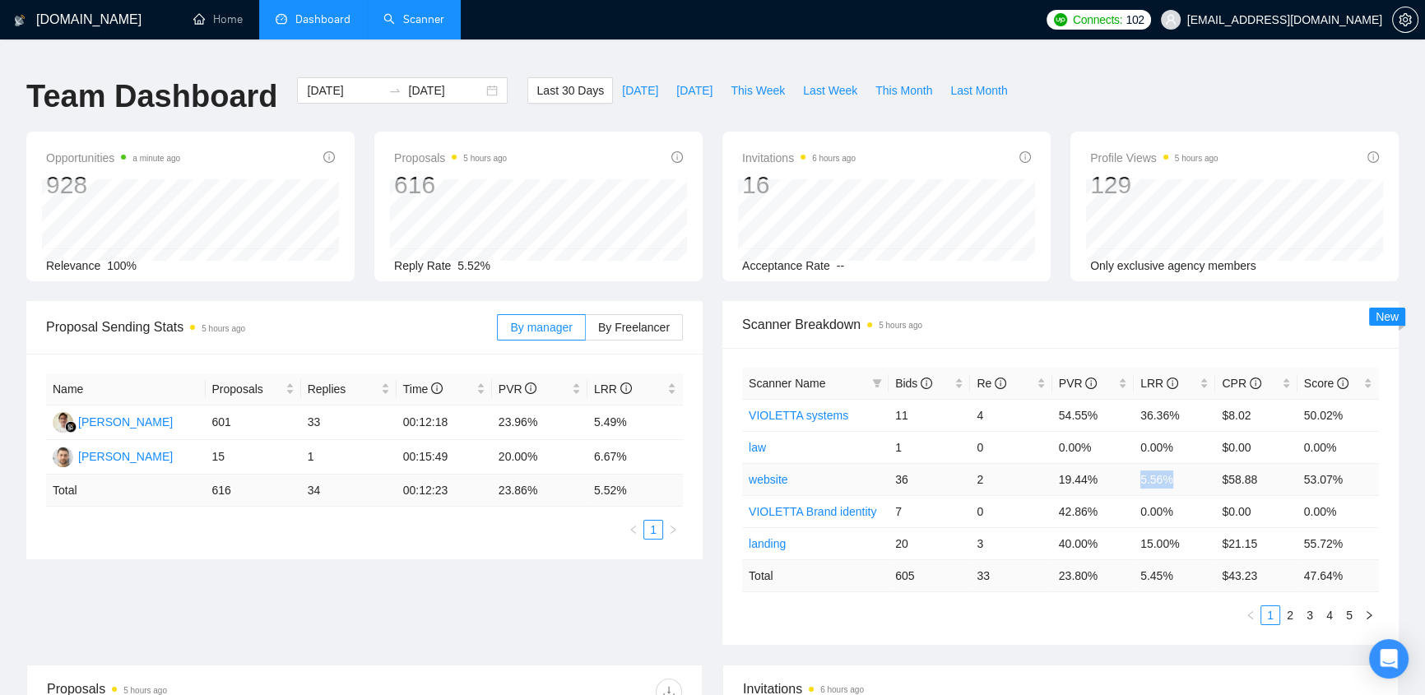
click at [1141, 463] on td "5.56%" at bounding box center [1174, 479] width 81 height 32
drag, startPoint x: 1176, startPoint y: 406, endPoint x: 1128, endPoint y: 402, distance: 47.9
click at [1128, 402] on tr "VIOLETTA systems 11 4 54.55% 36.36% $8.02 50.02%" at bounding box center [1060, 415] width 637 height 32
drag, startPoint x: 1185, startPoint y: 468, endPoint x: 1127, endPoint y: 465, distance: 58.5
click at [1127, 465] on tr "website 36 2 19.44% 5.56% $58.88 53.07%" at bounding box center [1060, 479] width 637 height 32
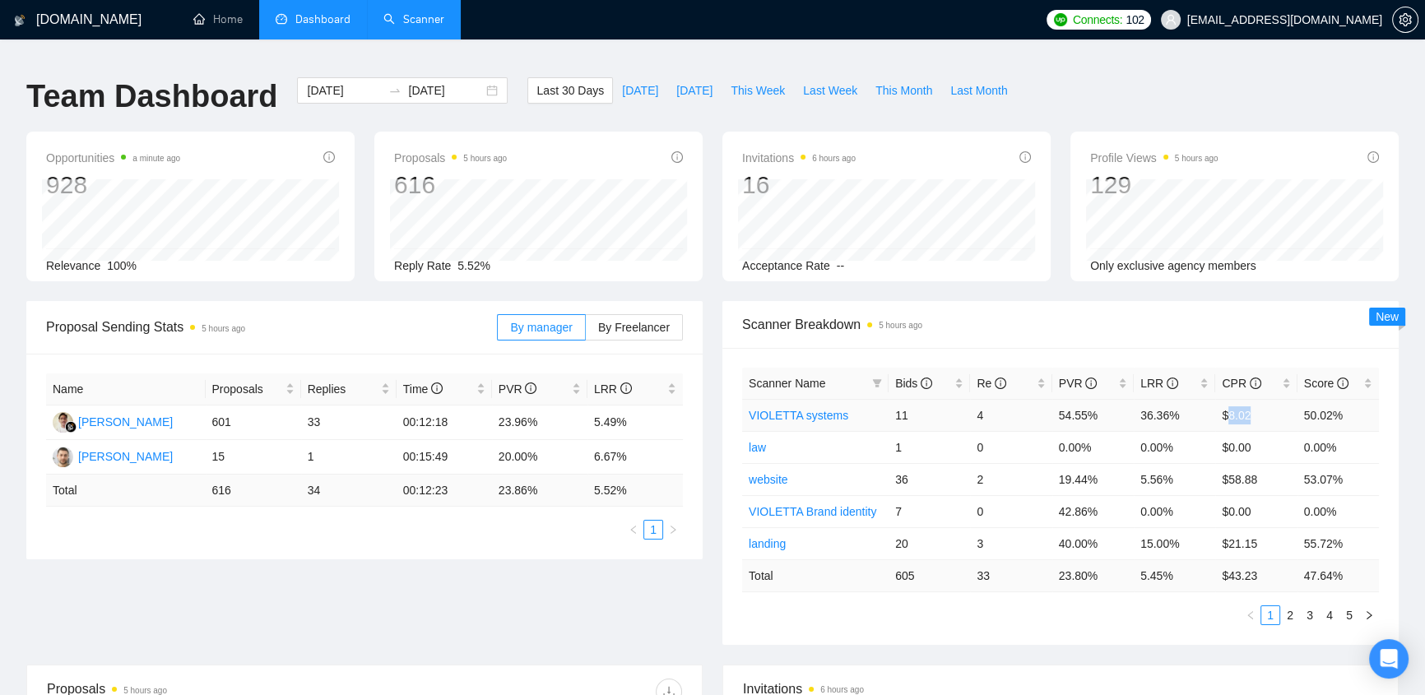
drag, startPoint x: 1229, startPoint y: 397, endPoint x: 1258, endPoint y: 407, distance: 31.5
click at [1258, 407] on td "$8.02" at bounding box center [1255, 415] width 81 height 32
click at [1261, 406] on td "$8.02" at bounding box center [1255, 415] width 81 height 32
drag, startPoint x: 1266, startPoint y: 537, endPoint x: 1211, endPoint y: 535, distance: 54.4
click at [1211, 535] on tr "landing 20 3 40.00% 15.00% $21.15 55.72%" at bounding box center [1060, 544] width 637 height 32
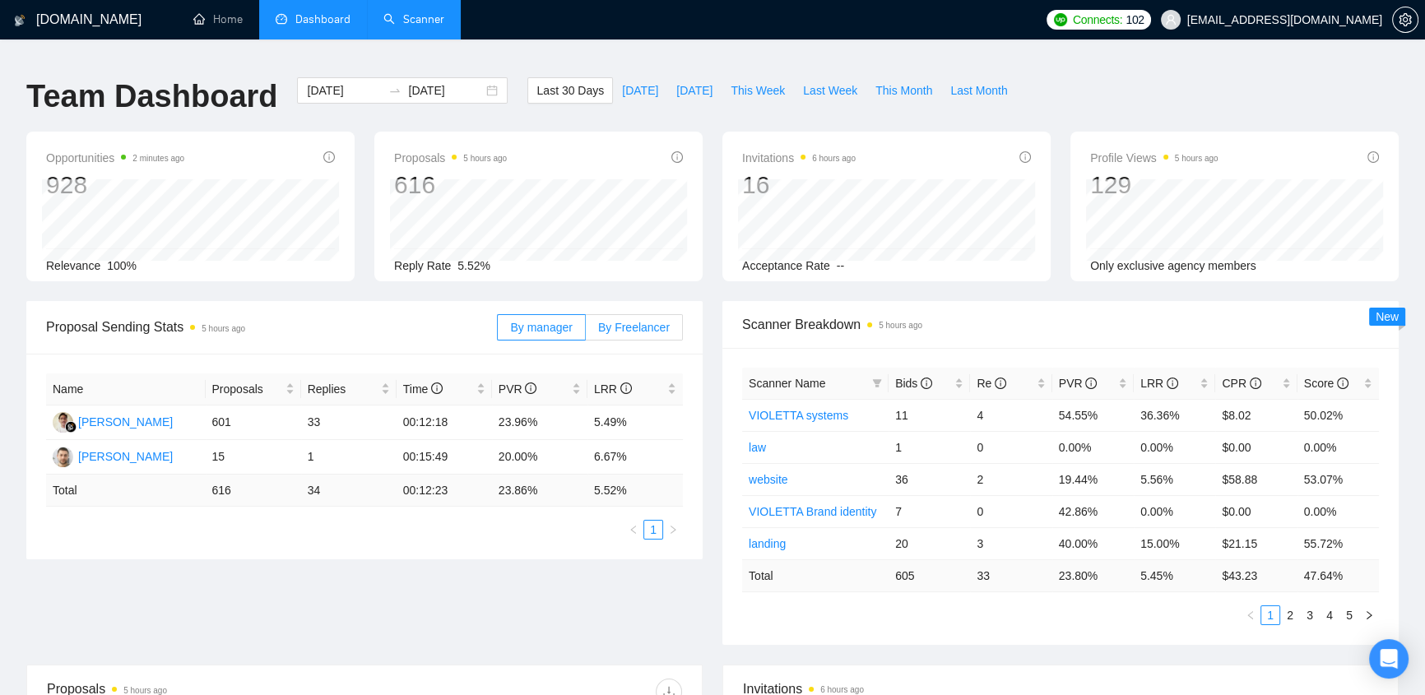
click at [646, 326] on label "By Freelancer" at bounding box center [634, 327] width 97 height 26
click at [586, 332] on input "By Freelancer" at bounding box center [586, 332] width 0 height 0
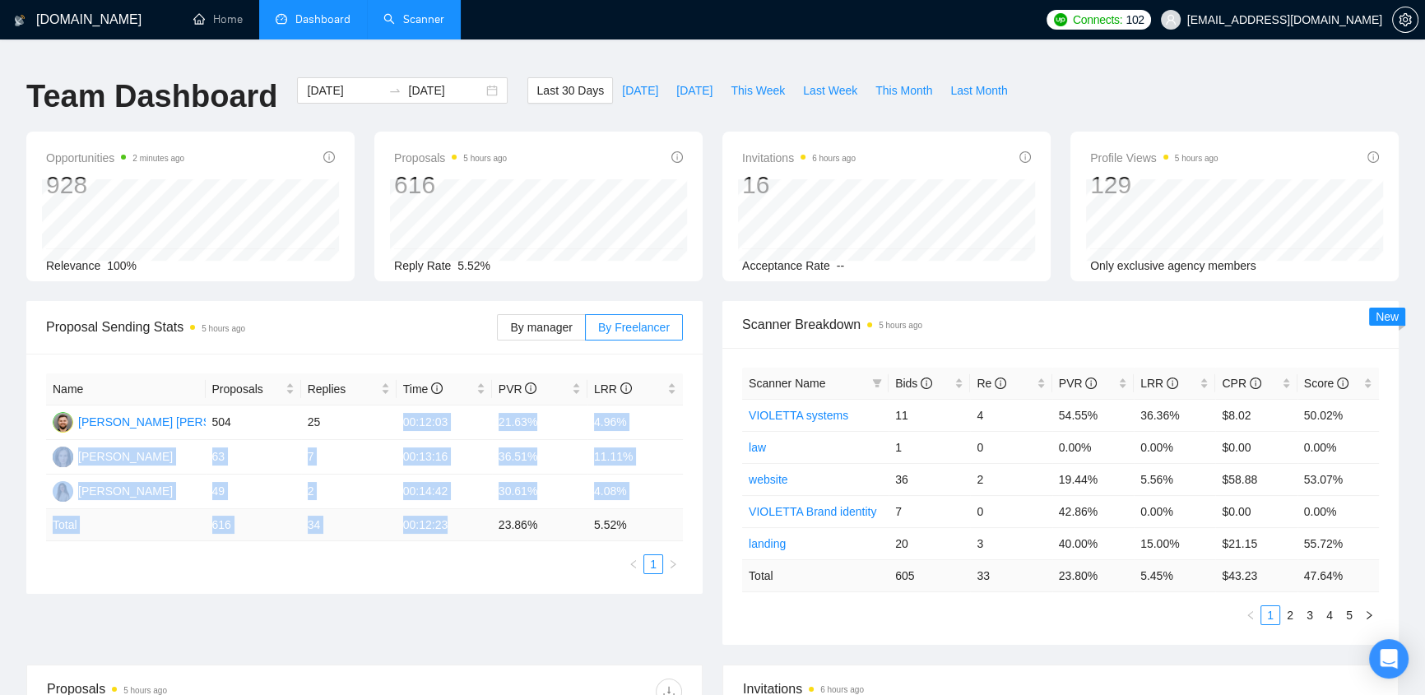
drag, startPoint x: 400, startPoint y: 400, endPoint x: 458, endPoint y: 521, distance: 134.3
click at [458, 521] on table "Name Proposals Replies Time PVR LRR [PERSON_NAME] [PERSON_NAME] 504 25 00:12:03…" at bounding box center [364, 458] width 637 height 168
click at [455, 419] on td "00:12:03" at bounding box center [444, 423] width 95 height 35
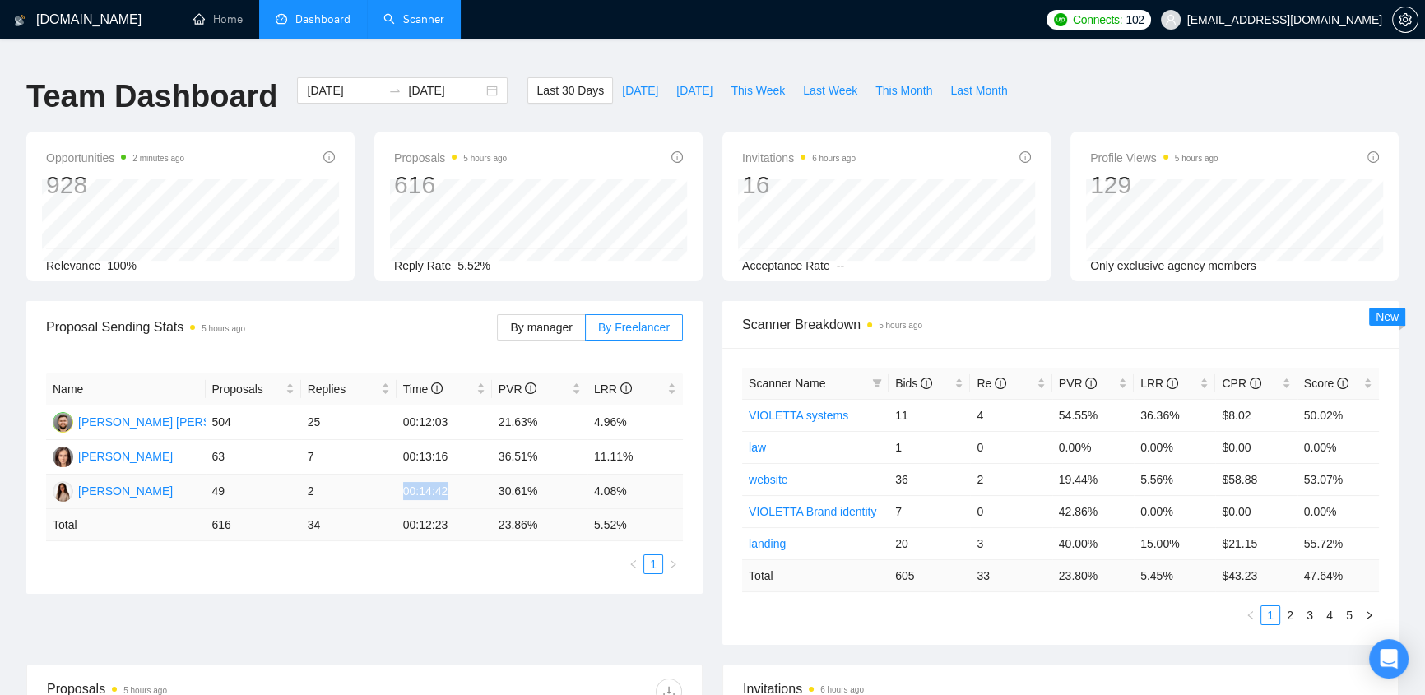
drag, startPoint x: 392, startPoint y: 477, endPoint x: 455, endPoint y: 472, distance: 63.6
click at [455, 475] on tr "[PERSON_NAME] 49 2 00:14:42 30.61% 4.08%" at bounding box center [364, 492] width 637 height 35
click at [458, 477] on td "00:14:42" at bounding box center [444, 492] width 95 height 35
drag, startPoint x: 453, startPoint y: 480, endPoint x: 382, endPoint y: 480, distance: 70.8
click at [382, 480] on tr "[PERSON_NAME] 49 2 00:14:42 30.61% 4.08%" at bounding box center [364, 492] width 637 height 35
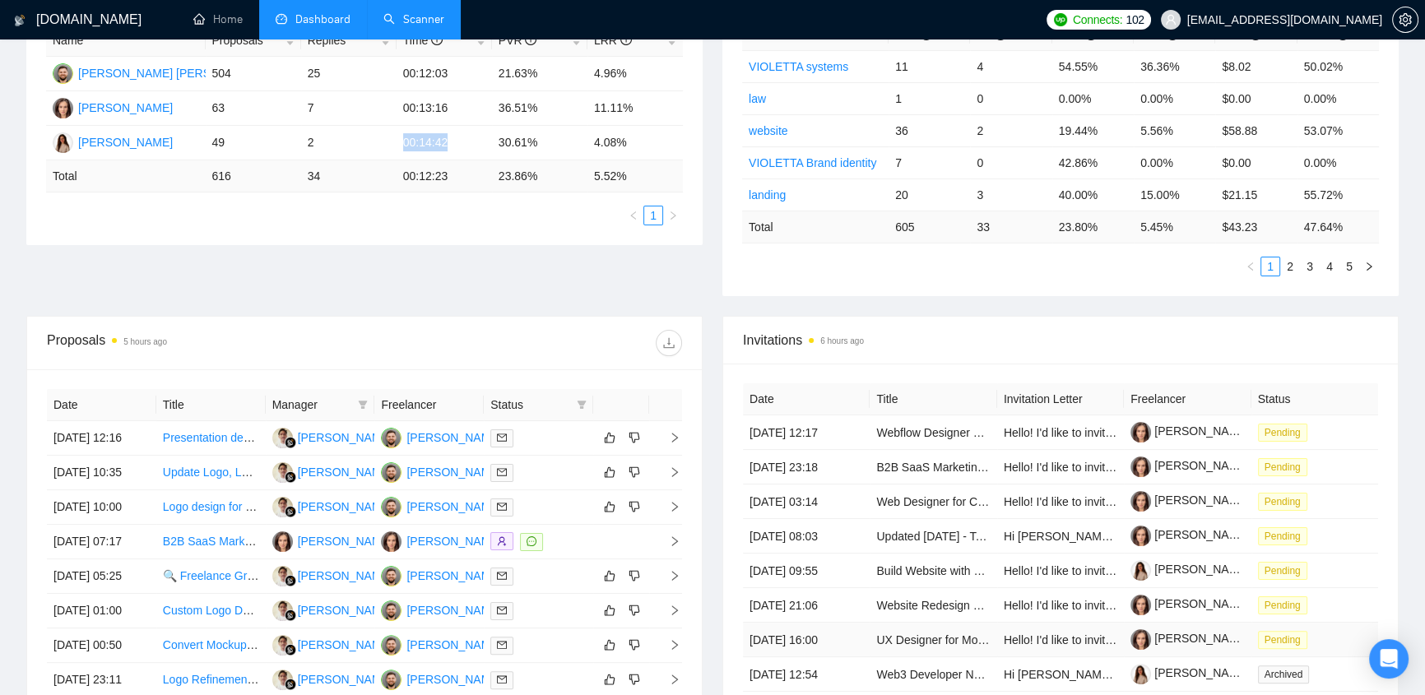
scroll to position [523, 0]
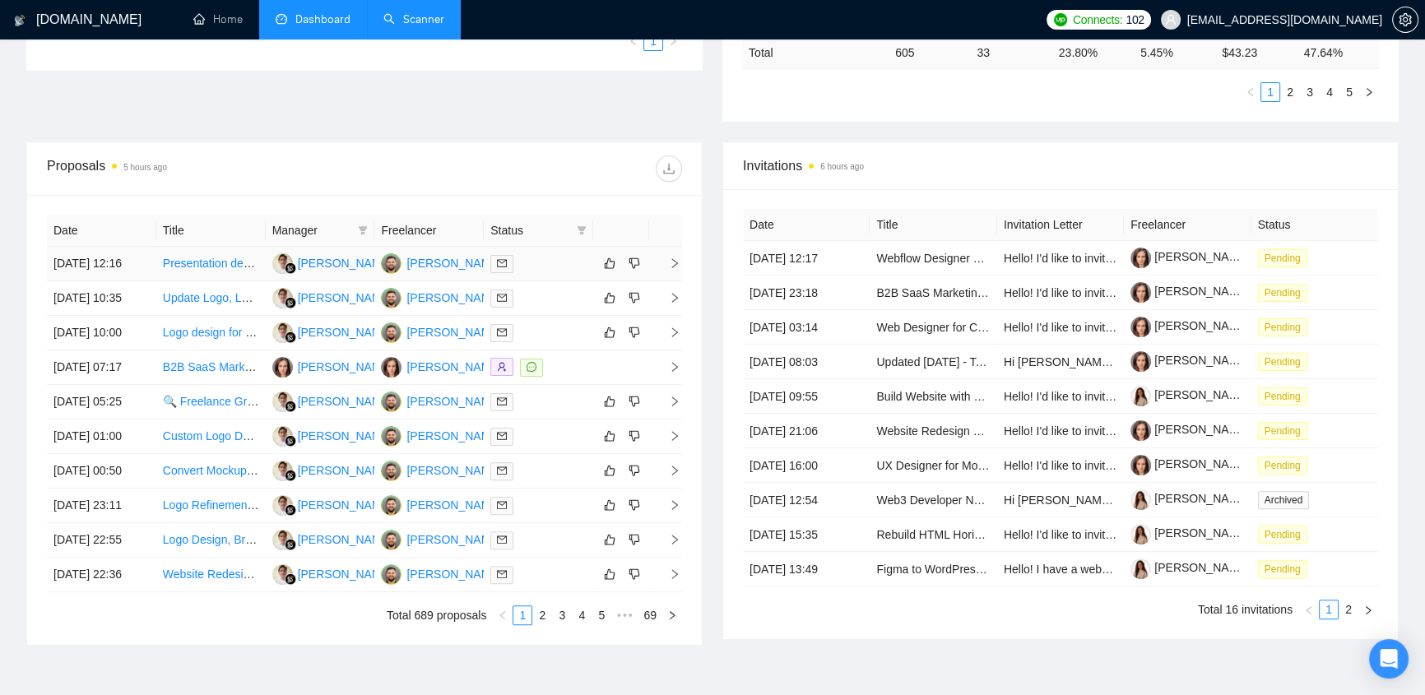
click at [537, 254] on div at bounding box center [538, 263] width 96 height 19
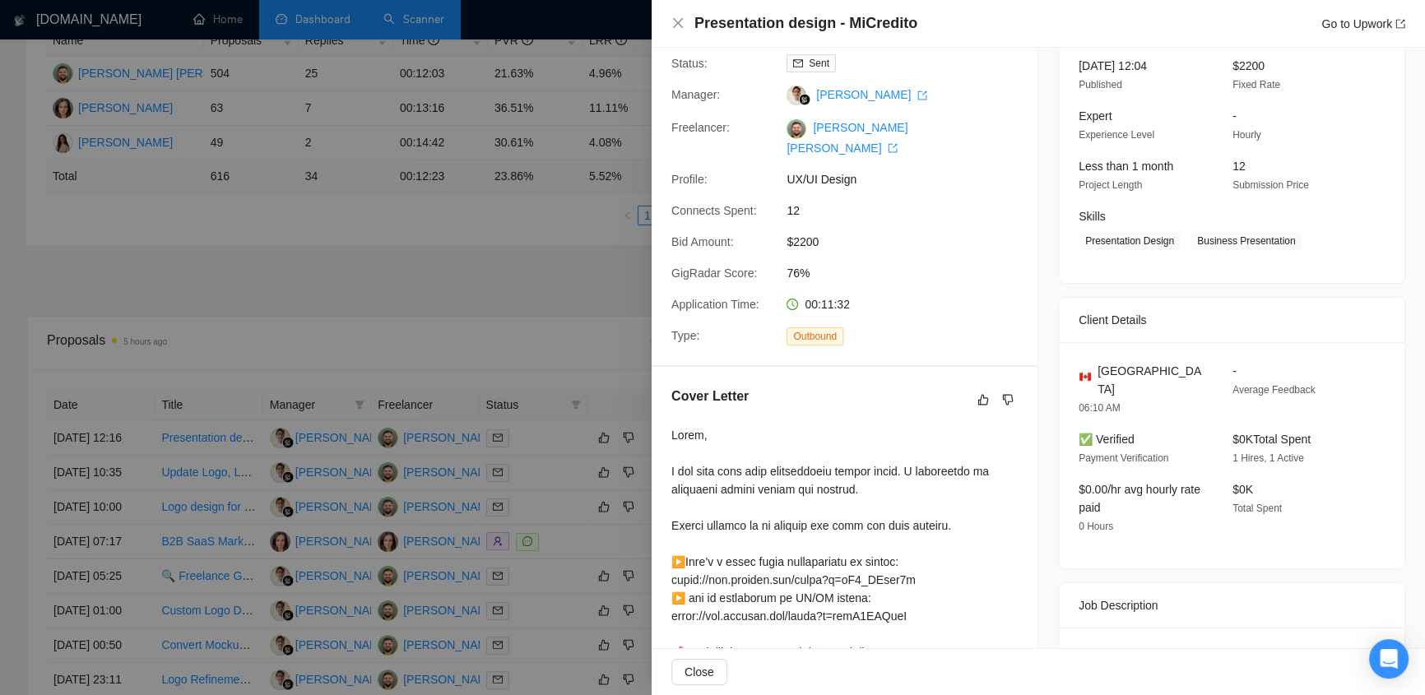
scroll to position [0, 0]
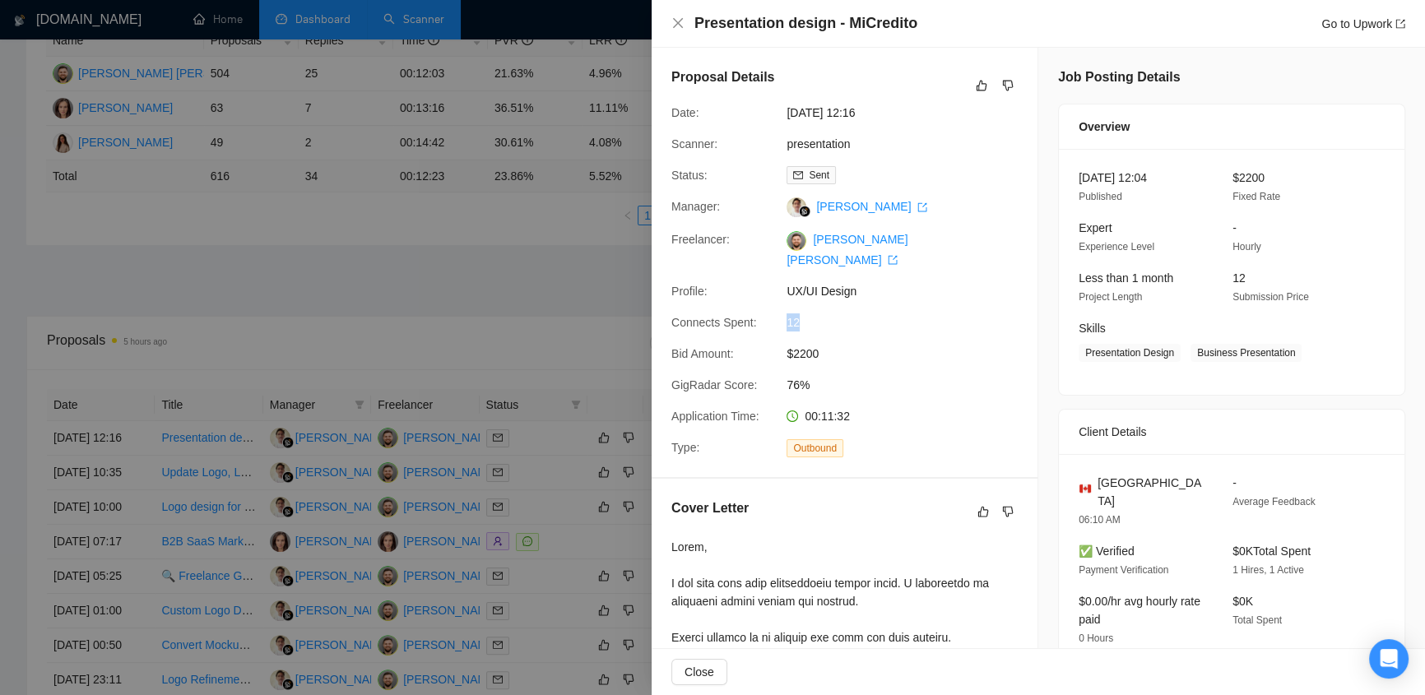
drag, startPoint x: 787, startPoint y: 283, endPoint x: 826, endPoint y: 290, distance: 40.0
click at [826, 290] on div "Proposal Details Date: [DATE] 12:16 Scanner: presentation Status: Sent Manager:…" at bounding box center [845, 263] width 386 height 430
click at [912, 283] on div "Proposal Details Date: [DATE] 12:16 Scanner: presentation Status: Sent Manager:…" at bounding box center [845, 263] width 386 height 430
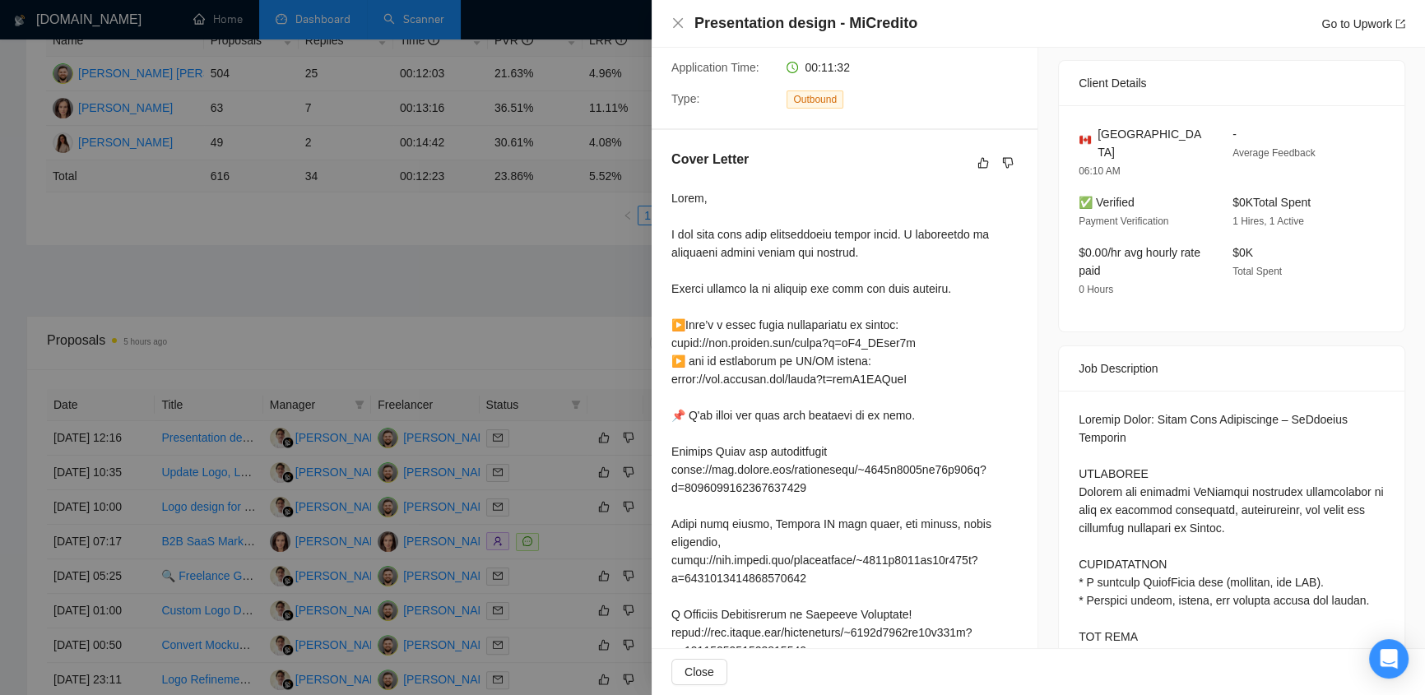
scroll to position [174, 0]
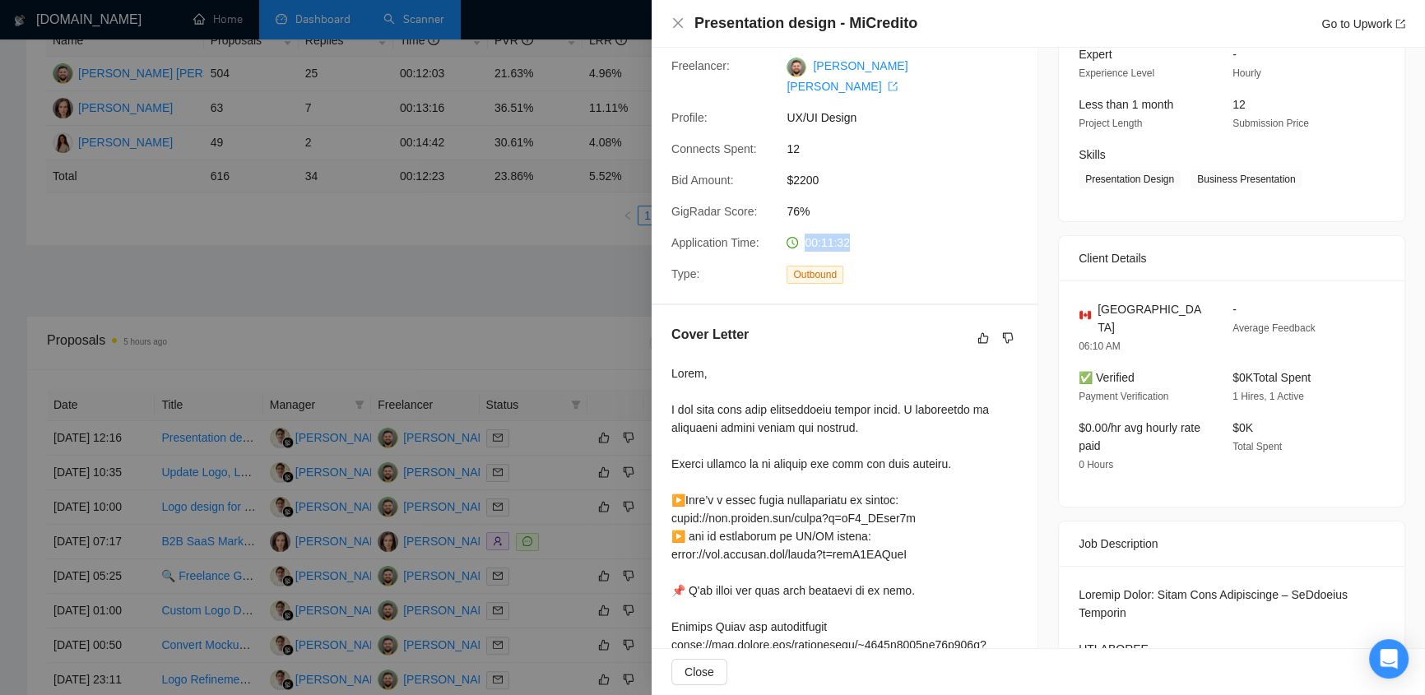
drag, startPoint x: 801, startPoint y: 220, endPoint x: 867, endPoint y: 231, distance: 66.8
click at [867, 234] on div "00:11:32" at bounding box center [867, 243] width 174 height 18
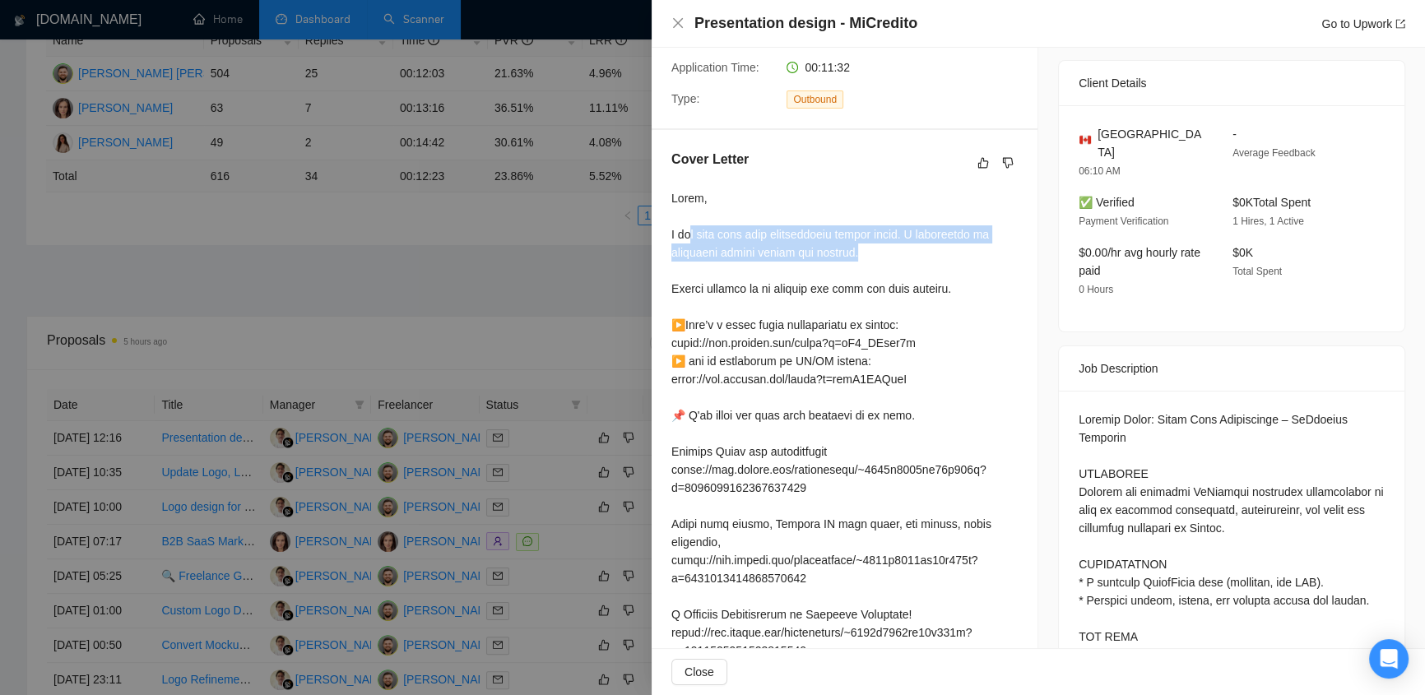
drag, startPoint x: 686, startPoint y: 210, endPoint x: 932, endPoint y: 236, distance: 248.3
click at [932, 236] on div at bounding box center [845, 659] width 346 height 941
click at [871, 213] on div at bounding box center [845, 659] width 346 height 941
drag, startPoint x: 668, startPoint y: 214, endPoint x: 786, endPoint y: 234, distance: 119.3
click at [786, 234] on div "Cover Letter" at bounding box center [845, 643] width 386 height 1027
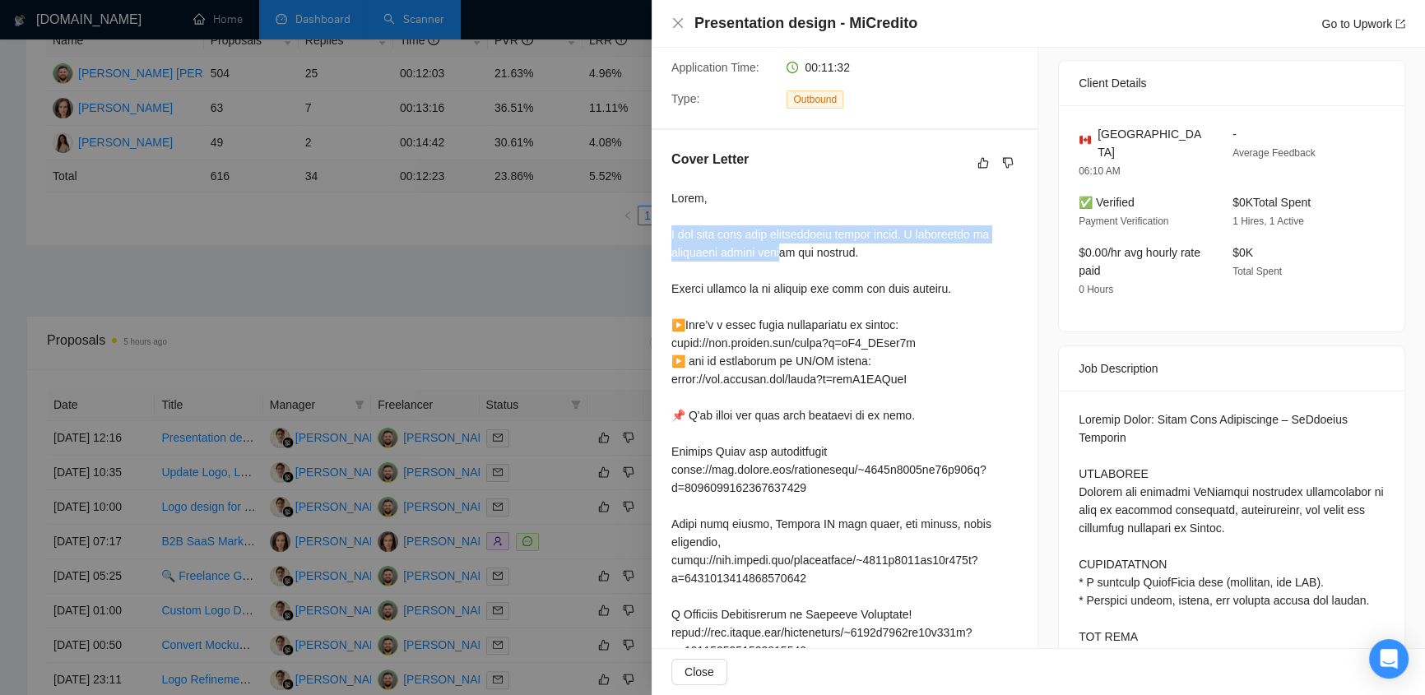
click at [777, 229] on div at bounding box center [845, 659] width 346 height 941
click at [779, 225] on div at bounding box center [845, 659] width 346 height 941
drag, startPoint x: 707, startPoint y: 213, endPoint x: 969, endPoint y: 235, distance: 262.6
click at [969, 235] on div at bounding box center [845, 659] width 346 height 941
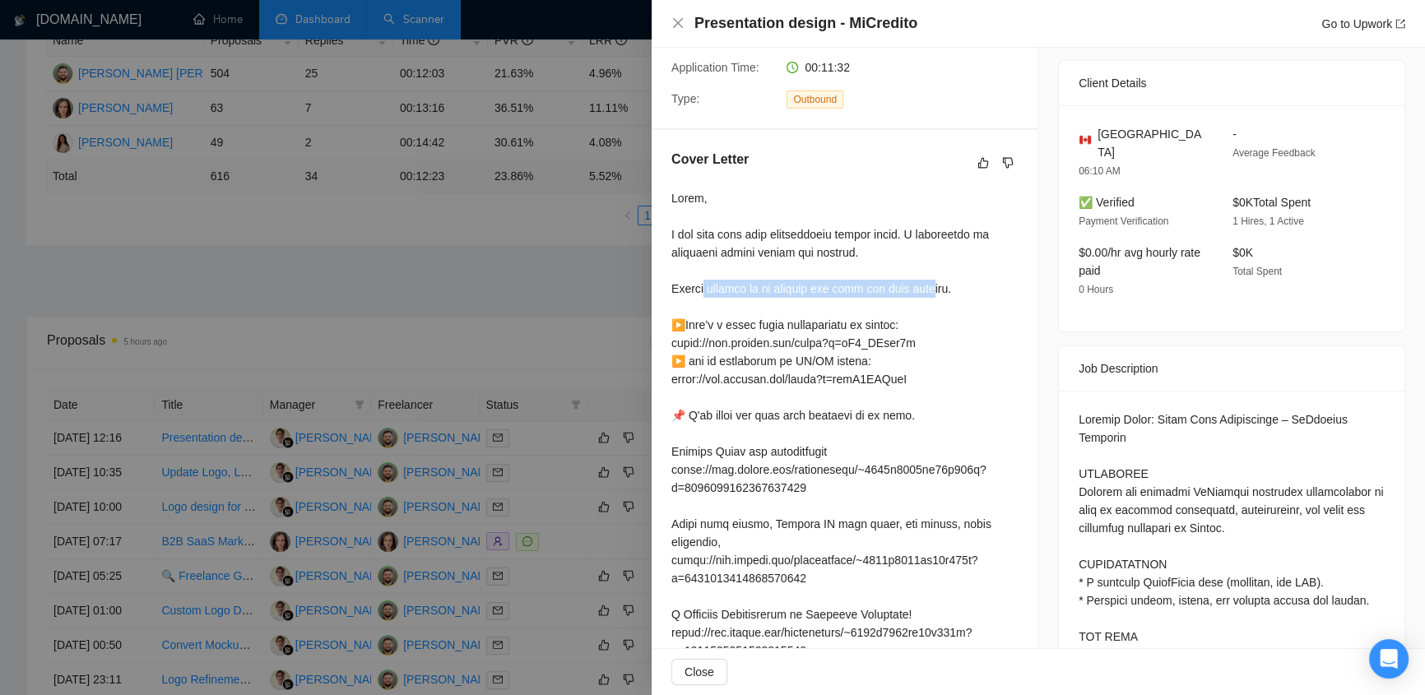
drag, startPoint x: 701, startPoint y: 273, endPoint x: 947, endPoint y: 272, distance: 246.1
click at [942, 272] on div at bounding box center [845, 659] width 346 height 941
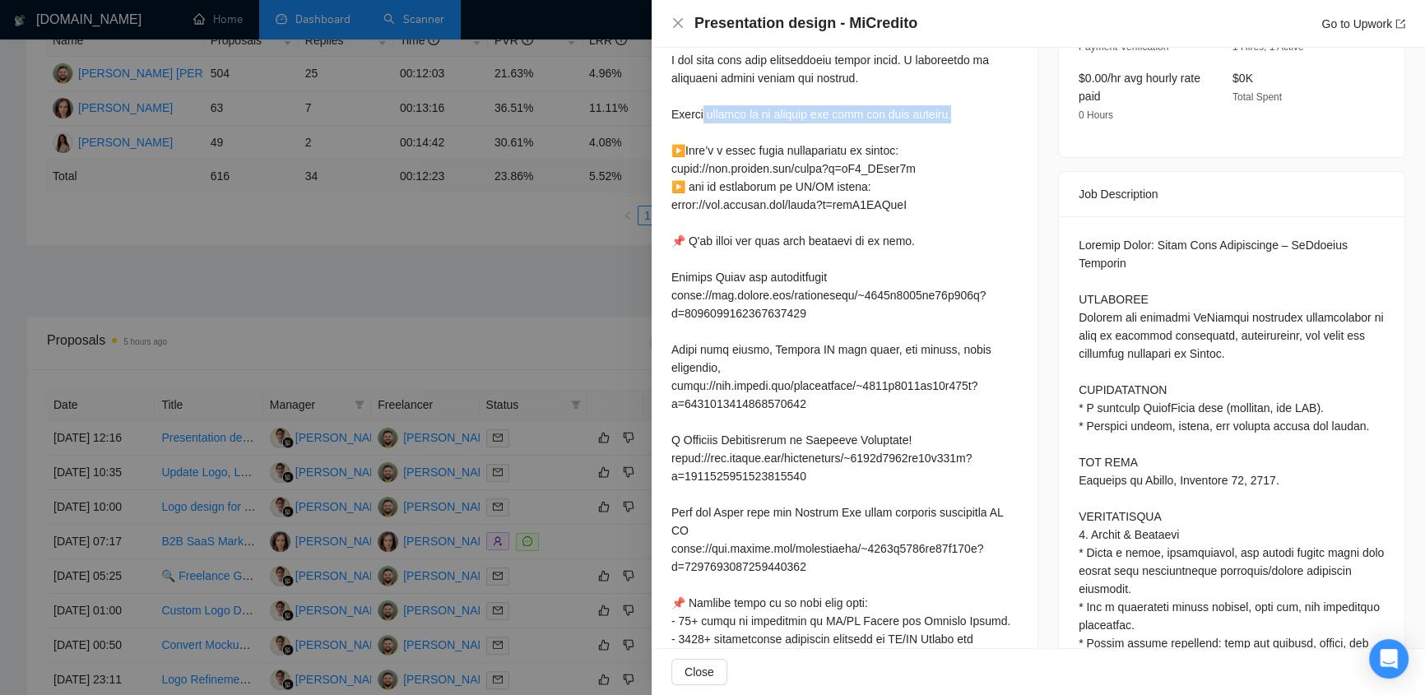
scroll to position [872, 0]
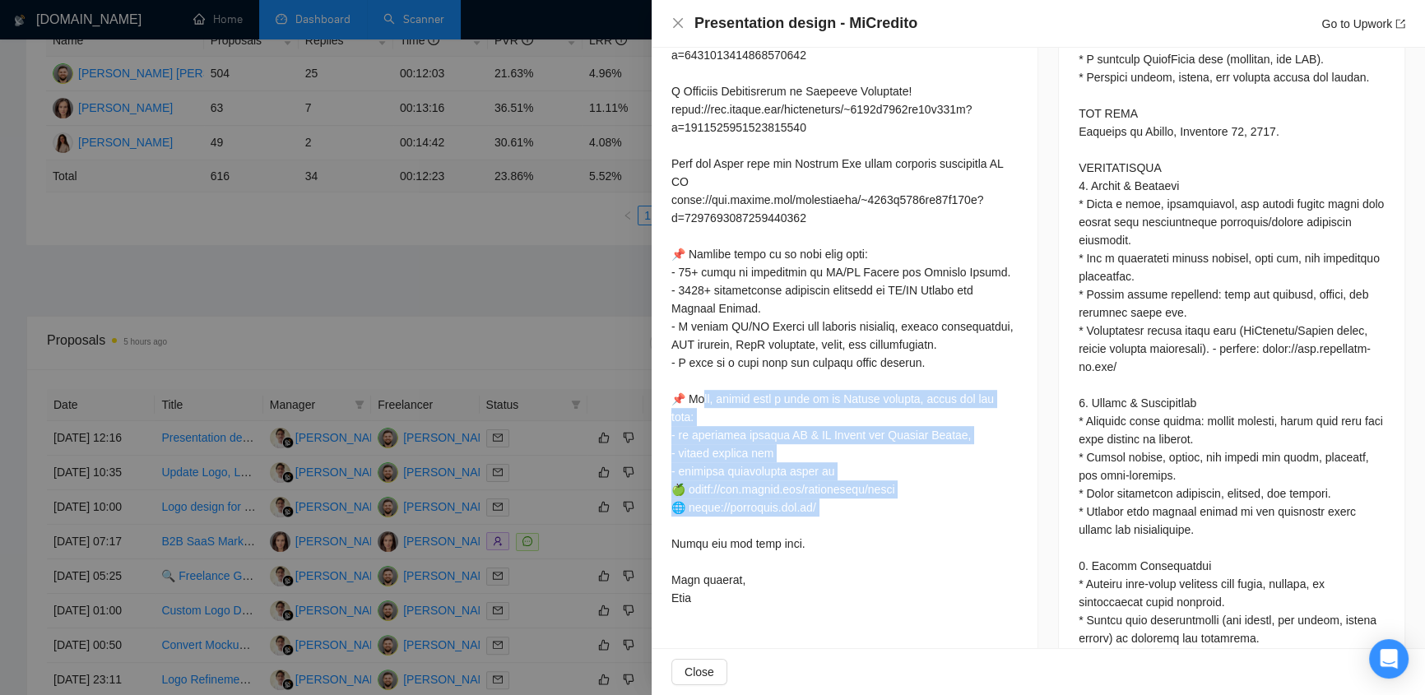
drag, startPoint x: 701, startPoint y: 383, endPoint x: 907, endPoint y: 510, distance: 241.6
click at [907, 510] on div at bounding box center [845, 136] width 346 height 941
click at [922, 448] on div at bounding box center [845, 136] width 346 height 941
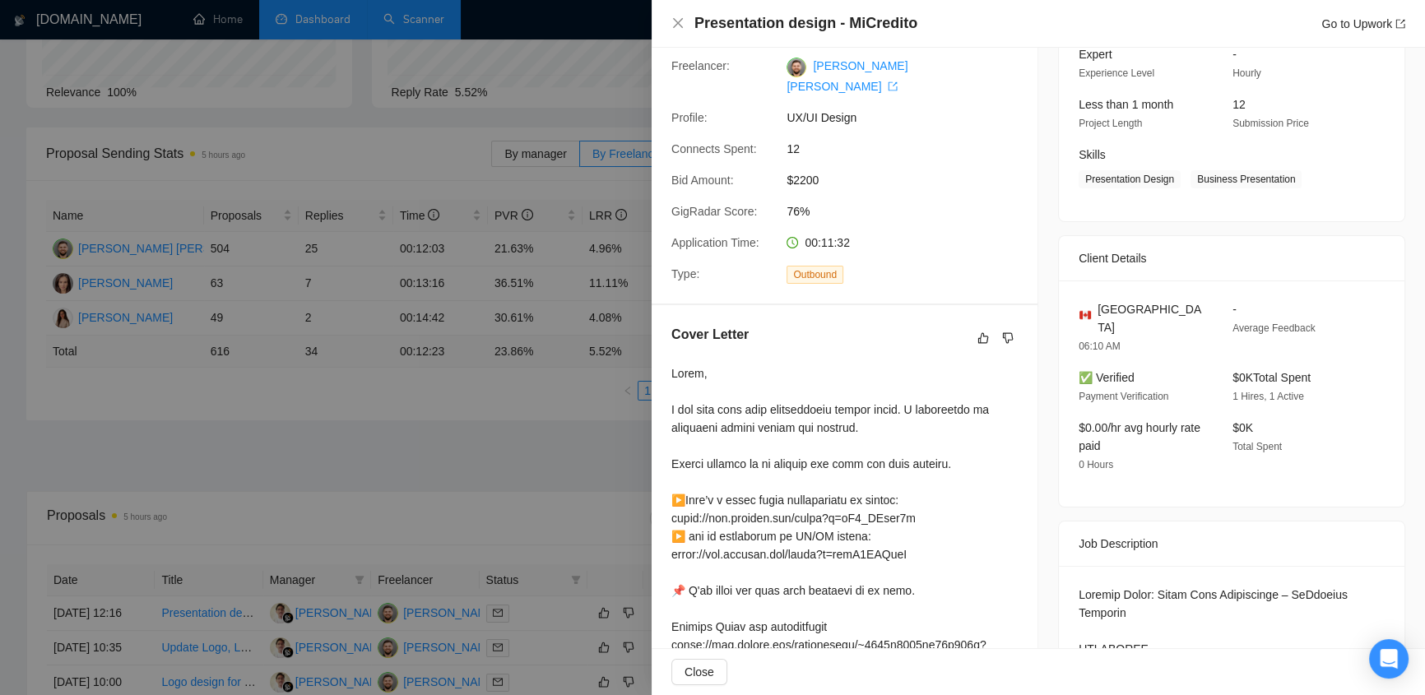
scroll to position [0, 0]
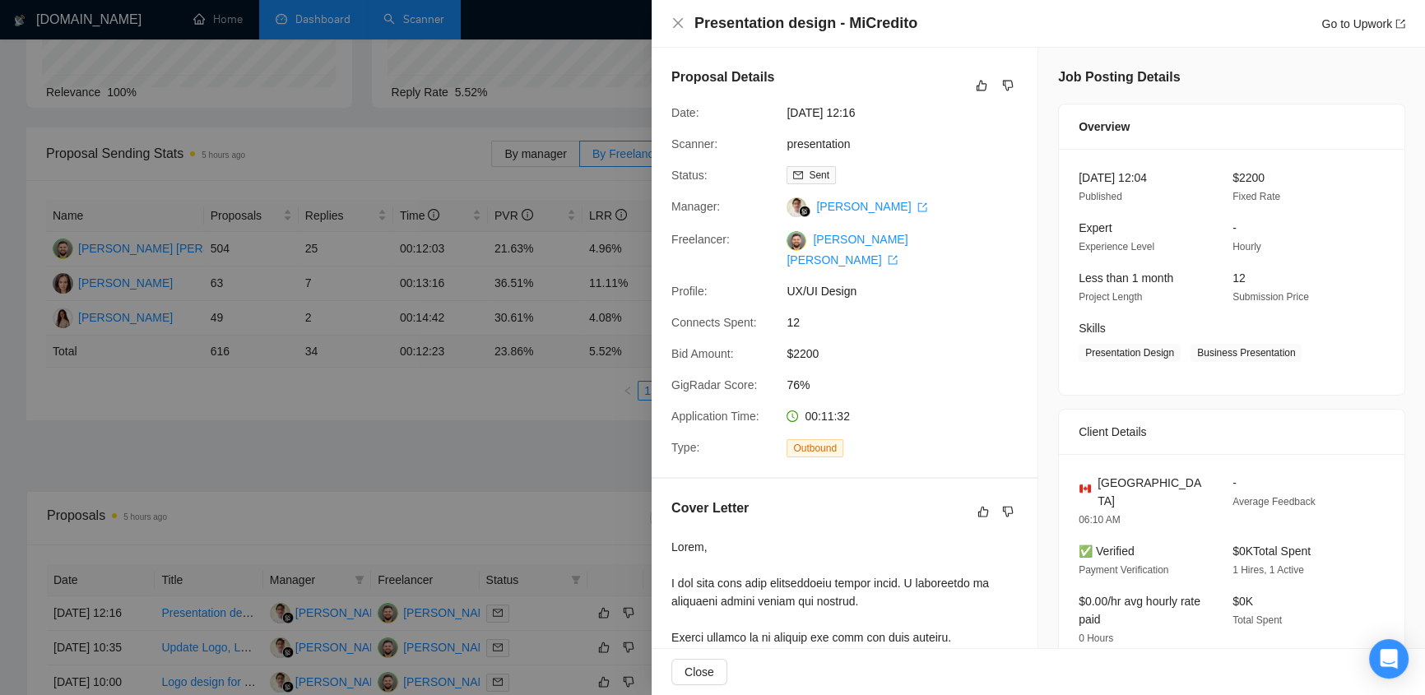
click at [525, 84] on div at bounding box center [712, 347] width 1425 height 695
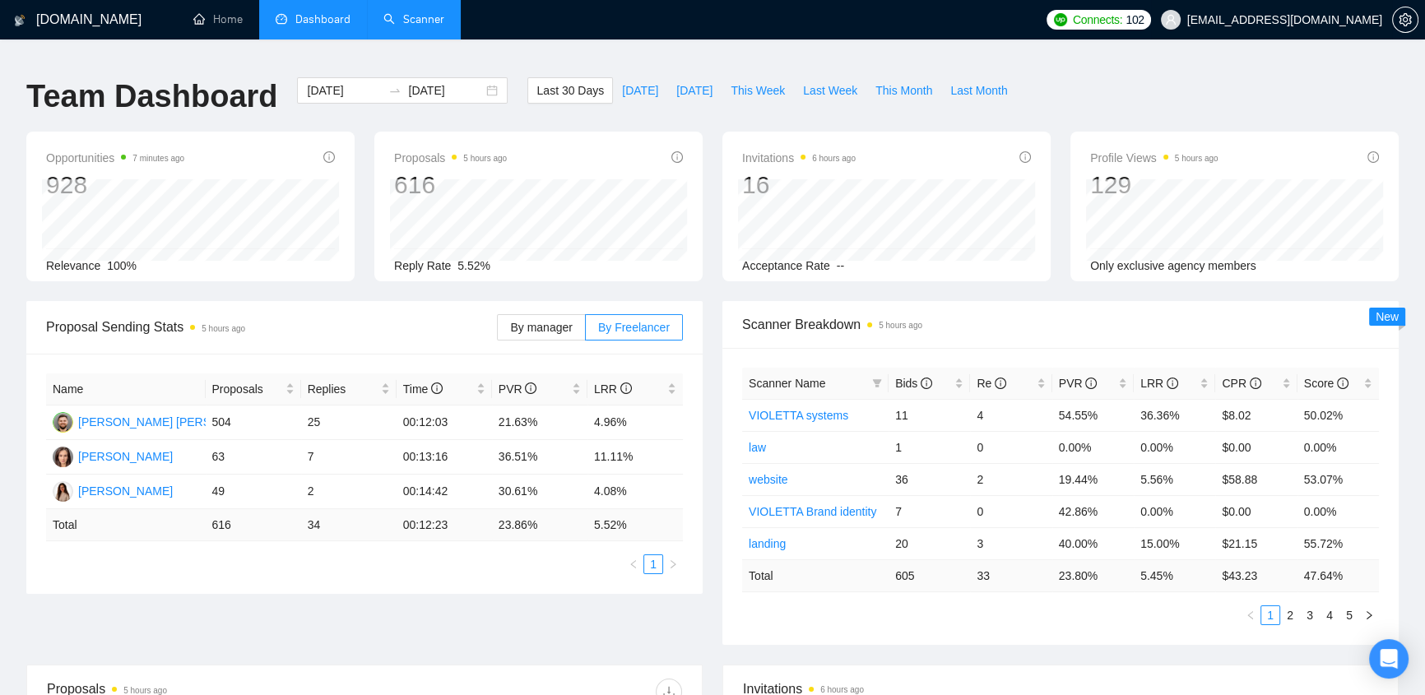
click at [1308, 20] on span "[EMAIL_ADDRESS][DOMAIN_NAME]" at bounding box center [1285, 20] width 195 height 0
click at [420, 18] on link "Scanner" at bounding box center [413, 19] width 61 height 14
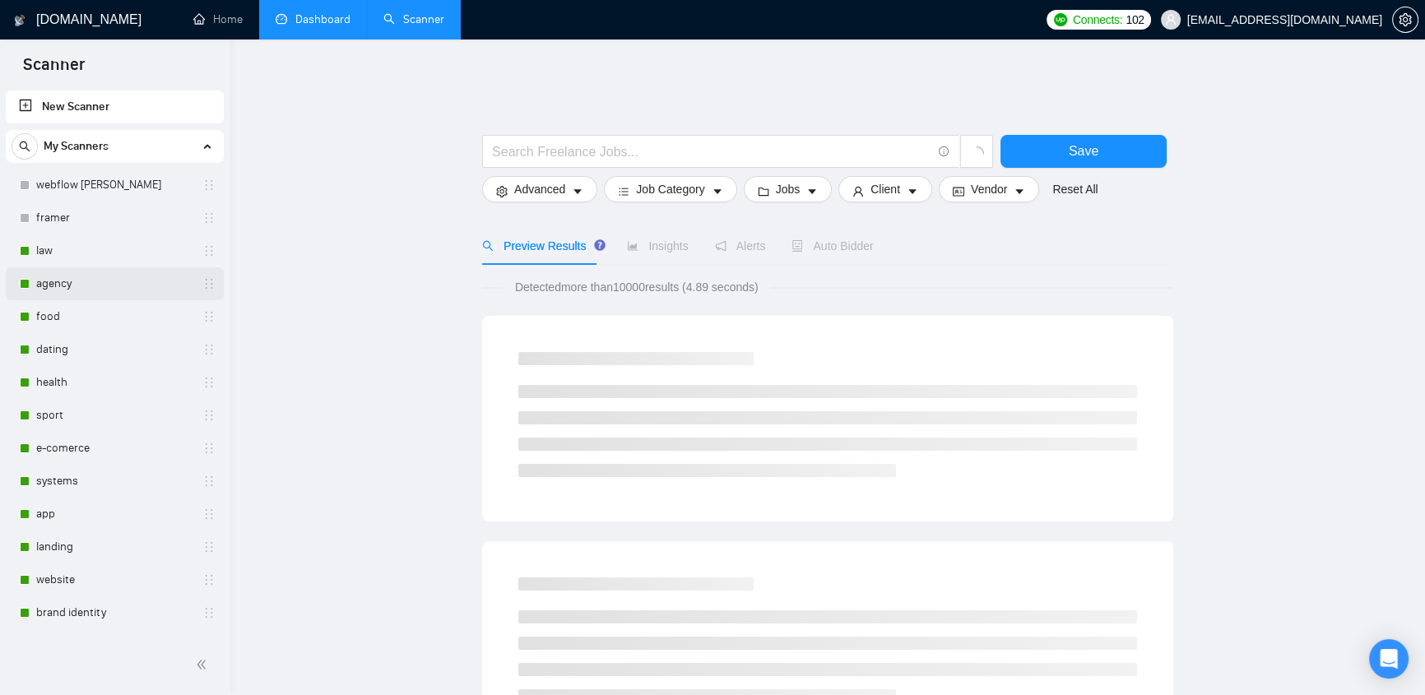
click at [44, 275] on link "agency" at bounding box center [114, 283] width 156 height 33
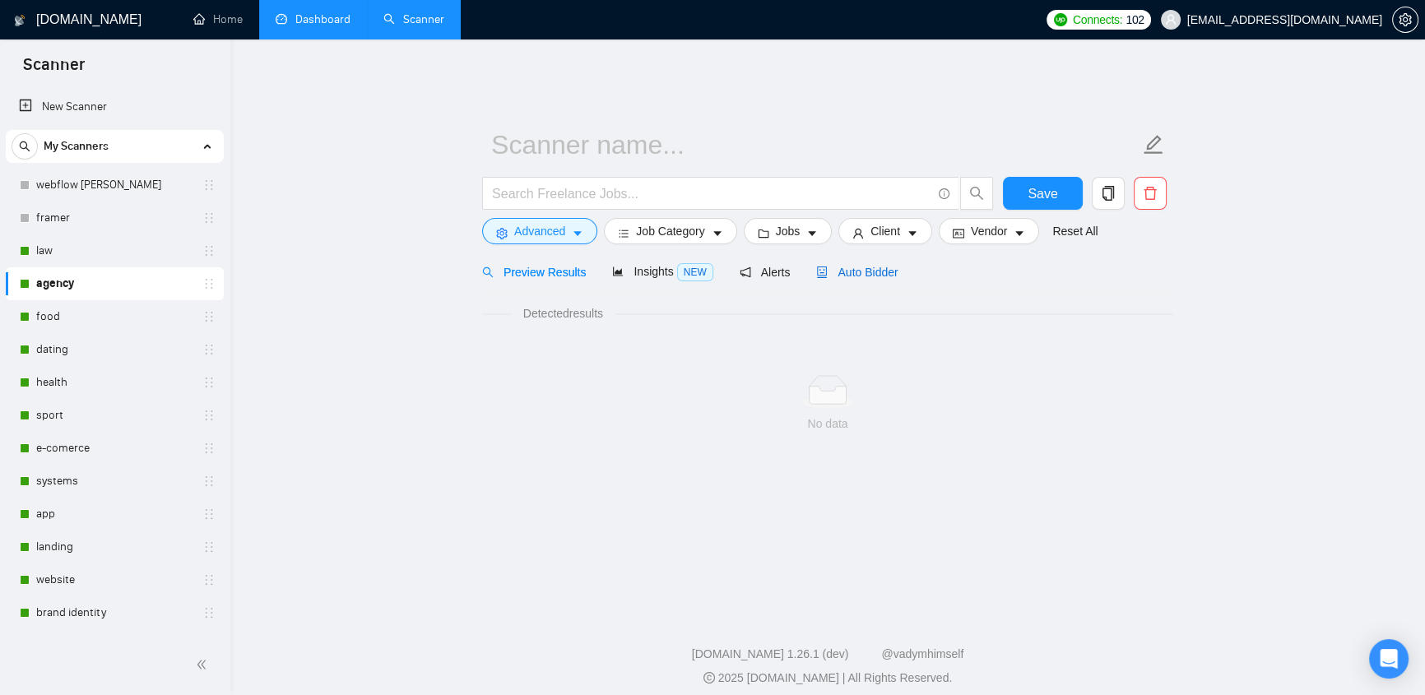
click at [867, 266] on span "Auto Bidder" at bounding box center [856, 272] width 81 height 13
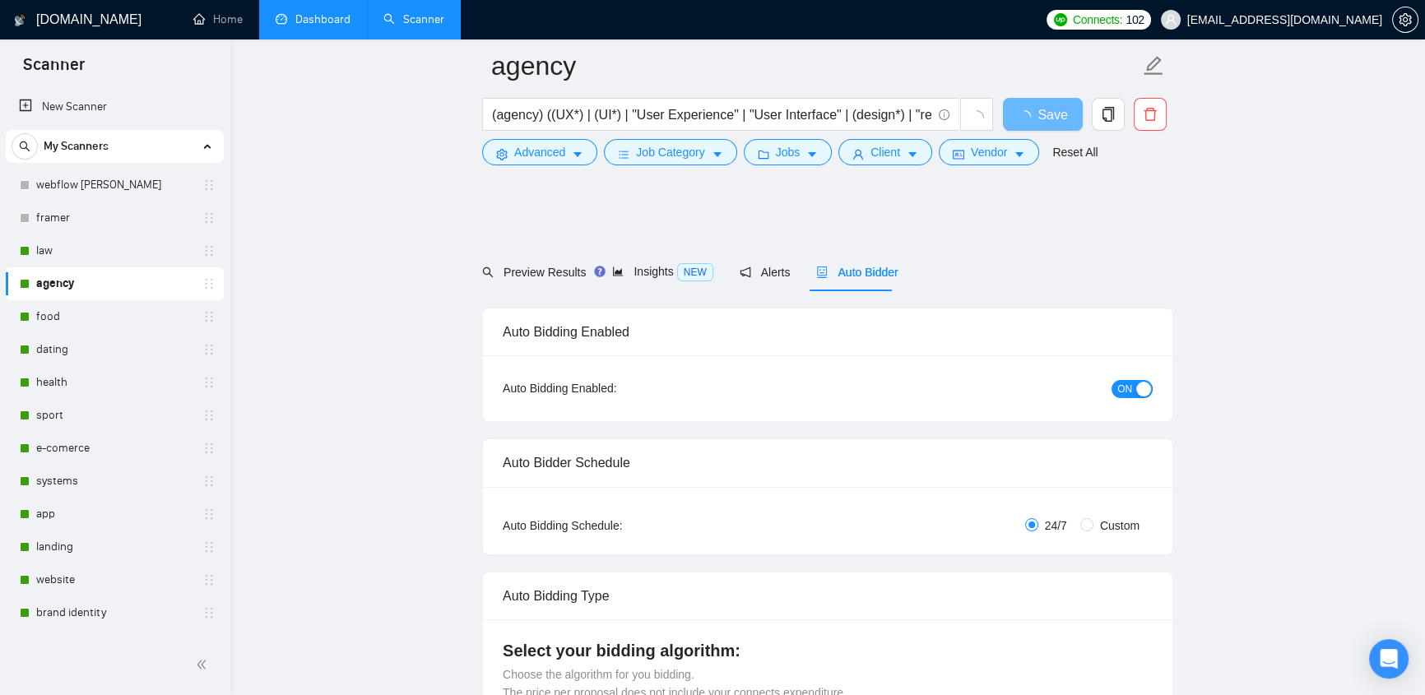
scroll to position [698, 0]
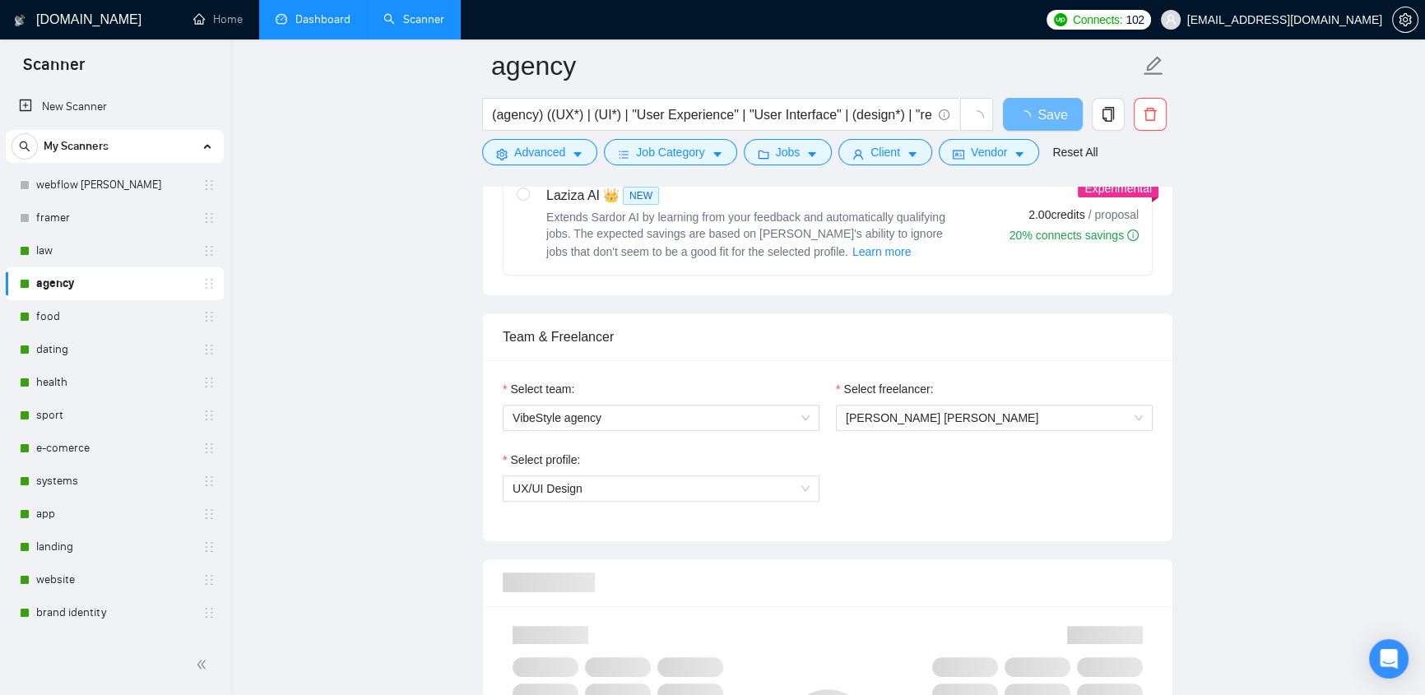
checkbox input "true"
radio input "false"
radio input "true"
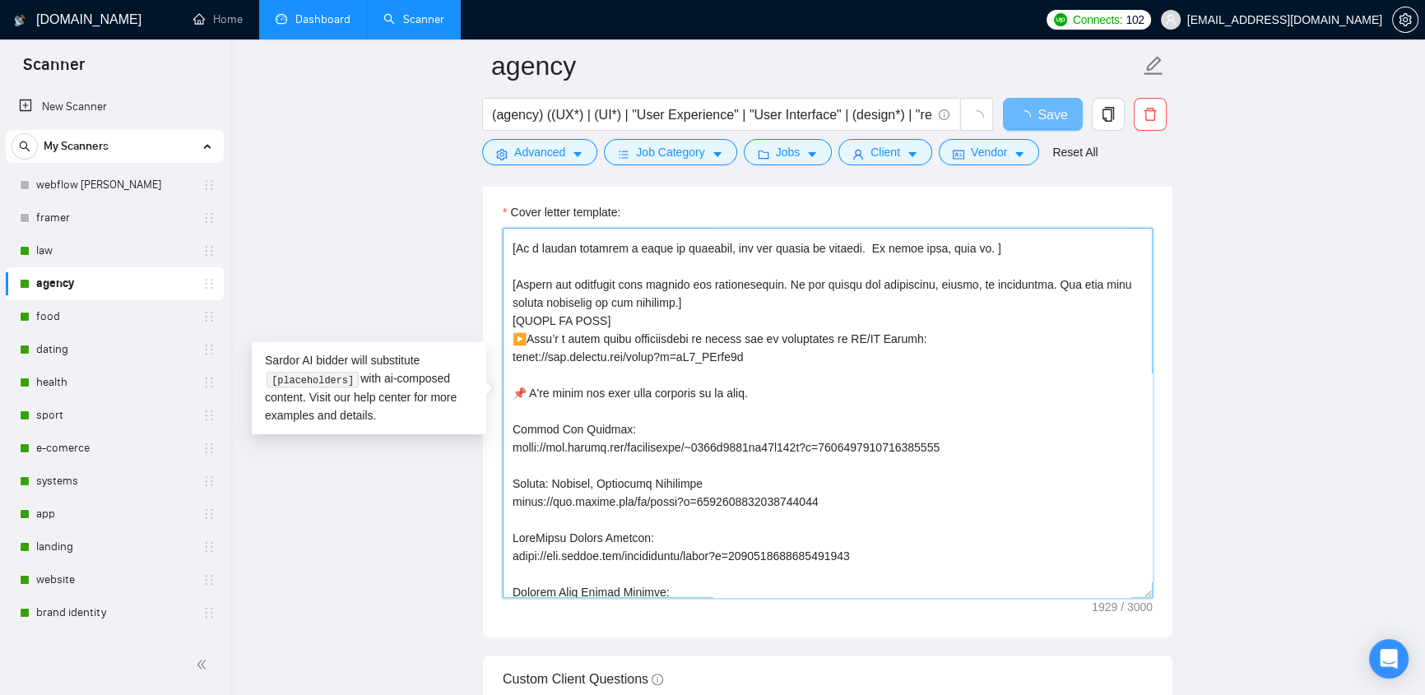
scroll to position [103, 0]
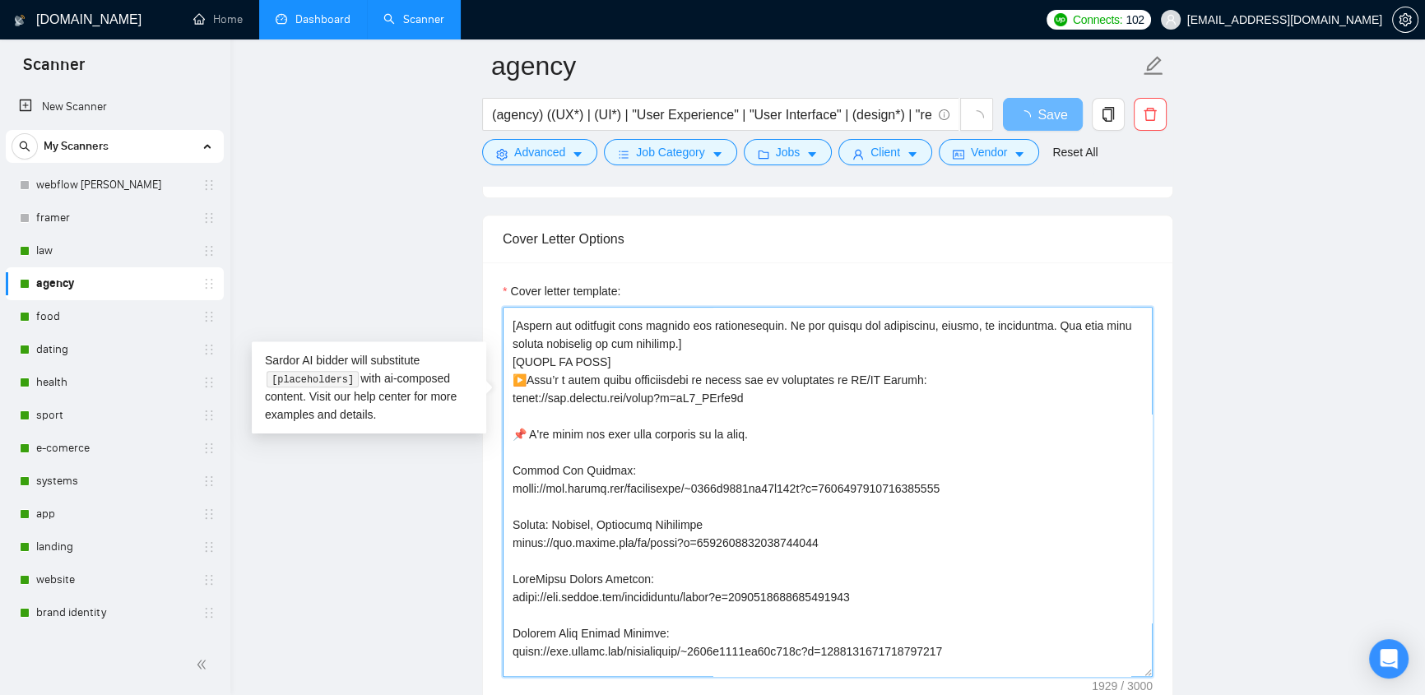
drag, startPoint x: 514, startPoint y: 434, endPoint x: 1220, endPoint y: 406, distance: 706.6
click at [1062, 533] on textarea "Cover letter template:" at bounding box center [828, 492] width 650 height 370
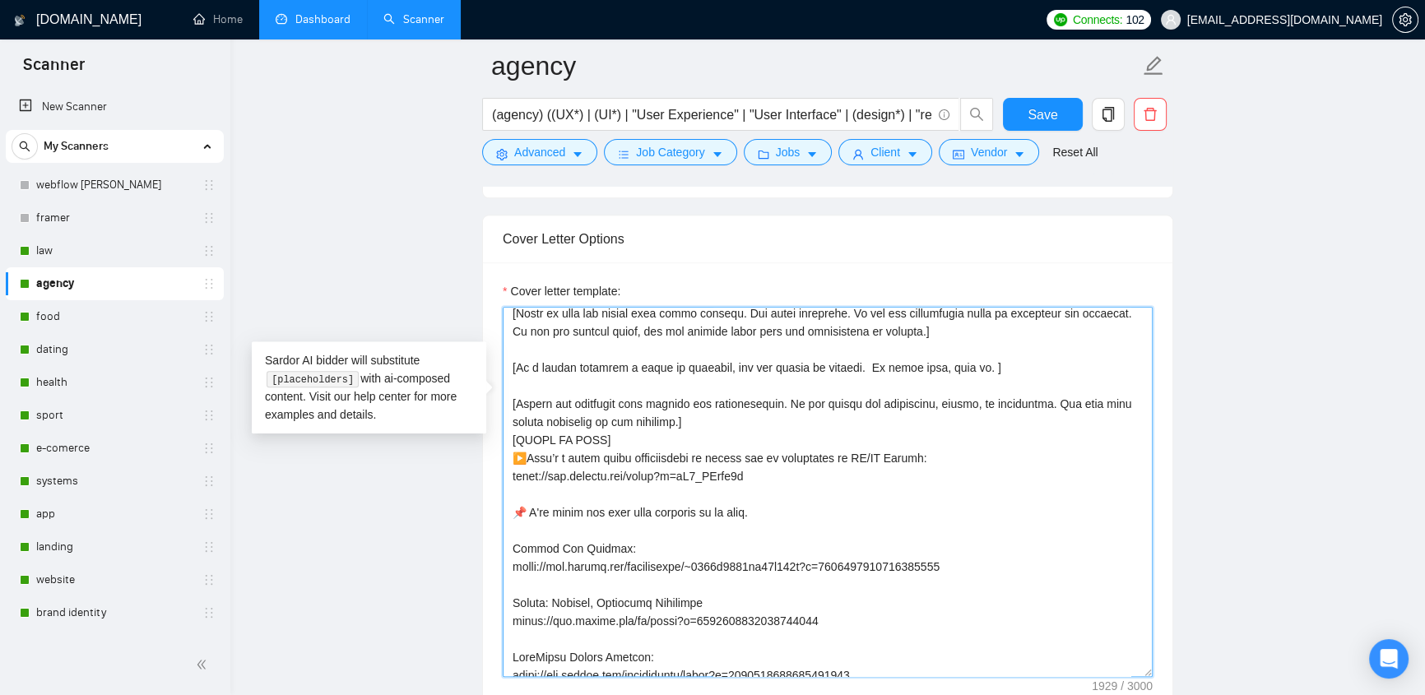
scroll to position [0, 0]
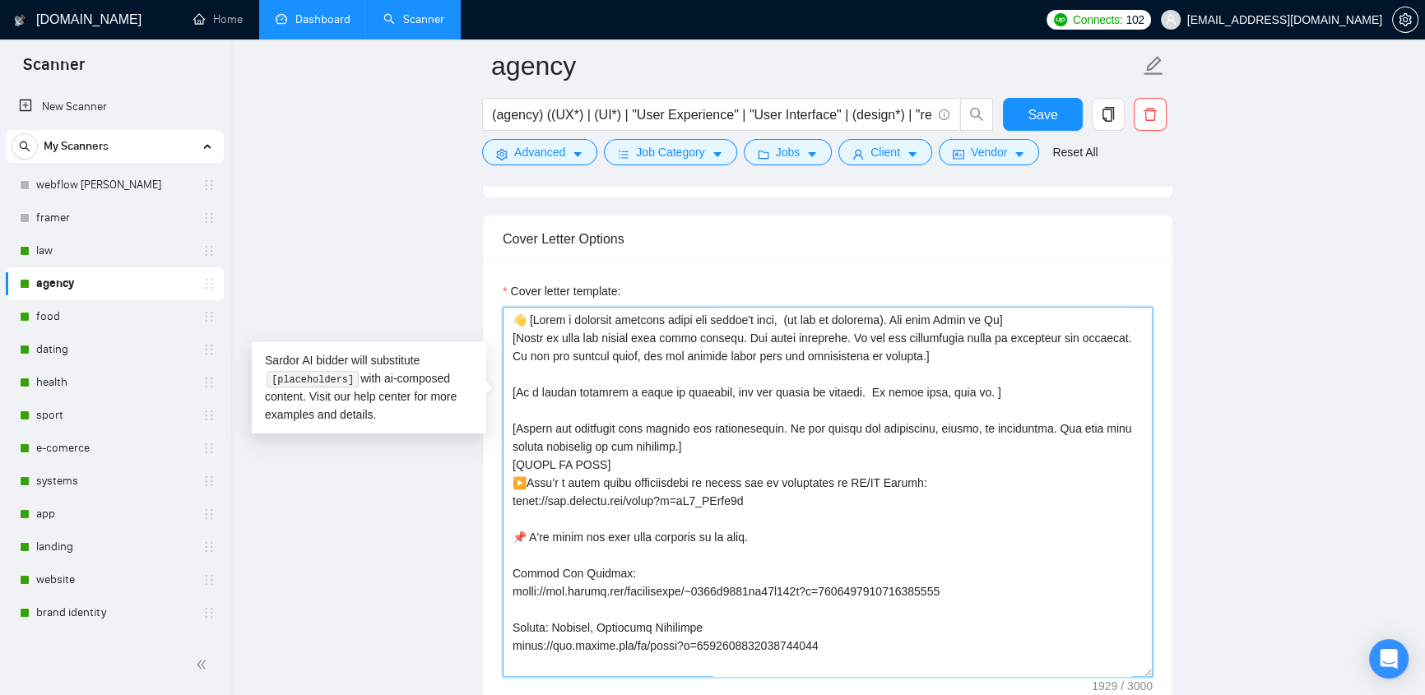
drag, startPoint x: 527, startPoint y: 309, endPoint x: 996, endPoint y: 448, distance: 489.3
click at [996, 448] on textarea "Cover letter template:" at bounding box center [828, 492] width 650 height 370
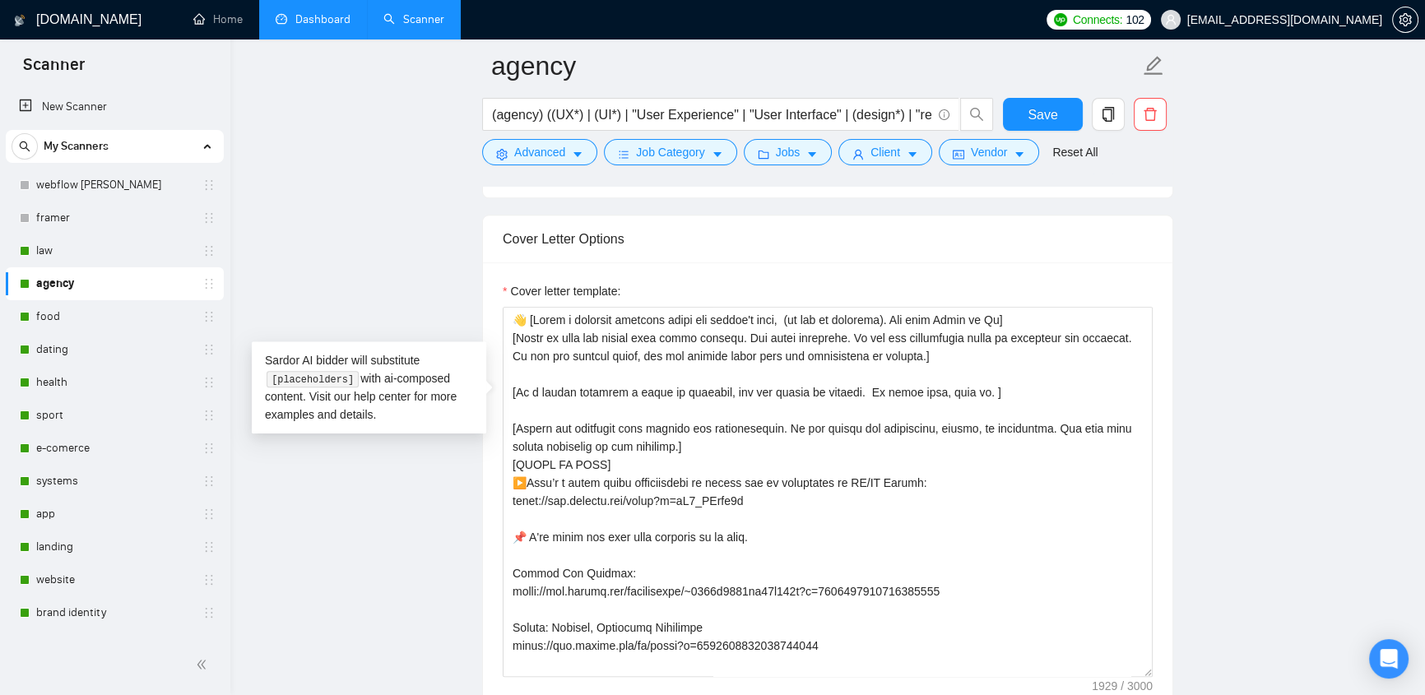
click at [1257, 230] on main "agency (agency) ((UX*) | (UI*) | "User Experience" | "User Interface" | (design…" at bounding box center [828, 586] width 1142 height 5207
